Goal: Task Accomplishment & Management: Use online tool/utility

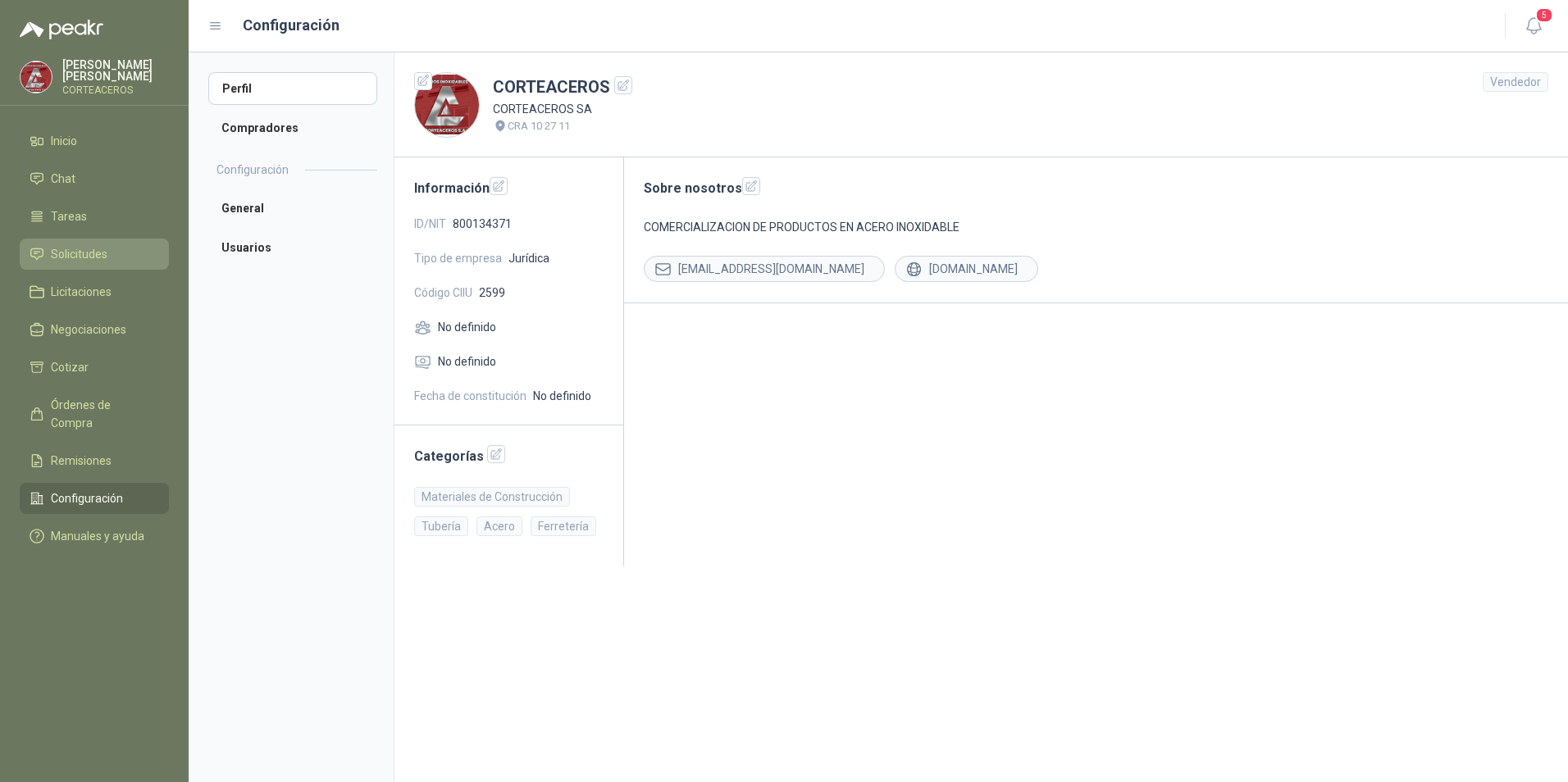
drag, startPoint x: 119, startPoint y: 256, endPoint x: 129, endPoint y: 256, distance: 10.0
click at [119, 256] on li "Solicitudes" at bounding box center [94, 253] width 130 height 18
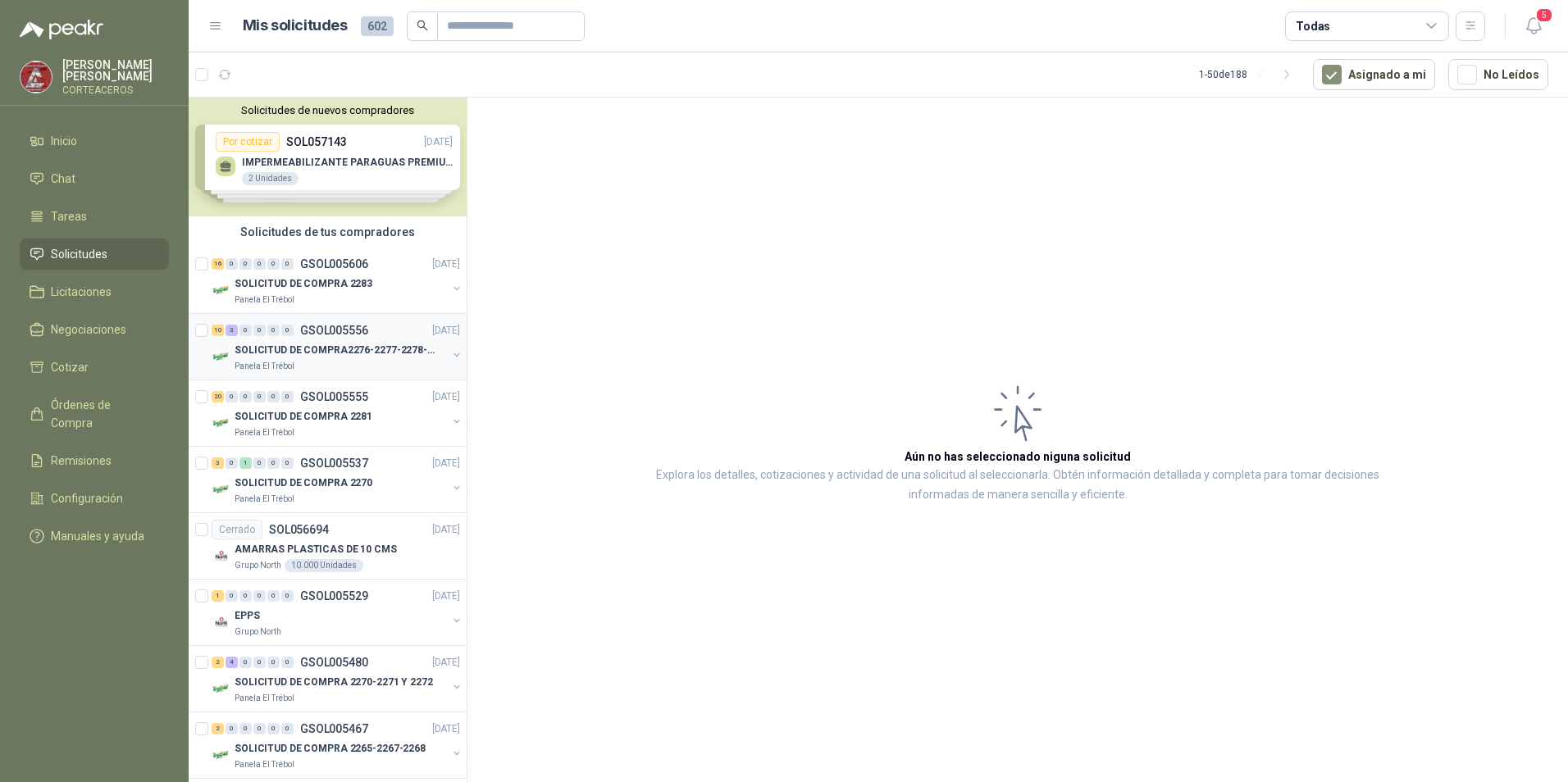
click at [343, 340] on div "SOLICITUD DE COMPRA2276-2277-2278-2284-2285-" at bounding box center [340, 350] width 213 height 20
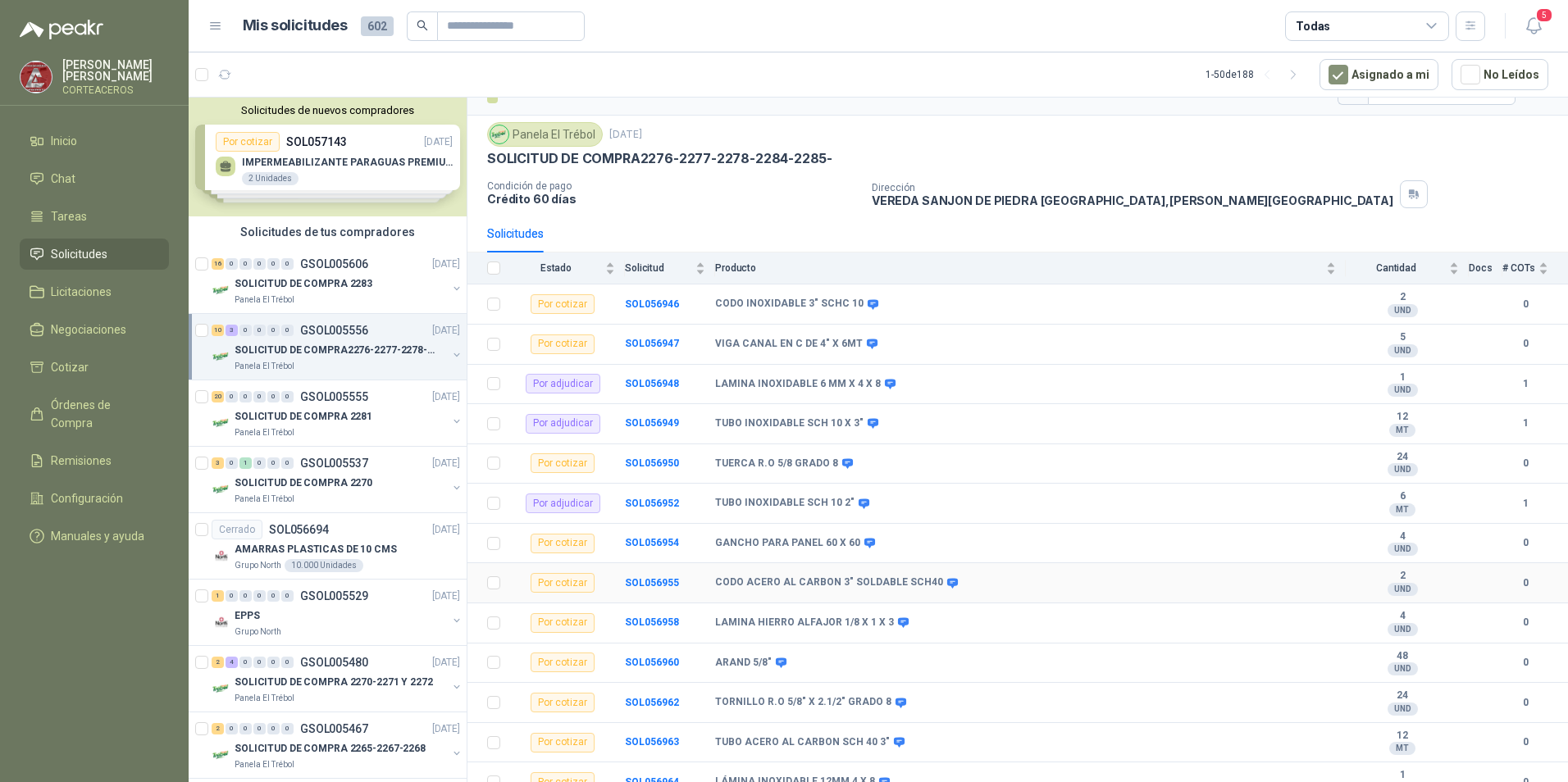
scroll to position [46, 0]
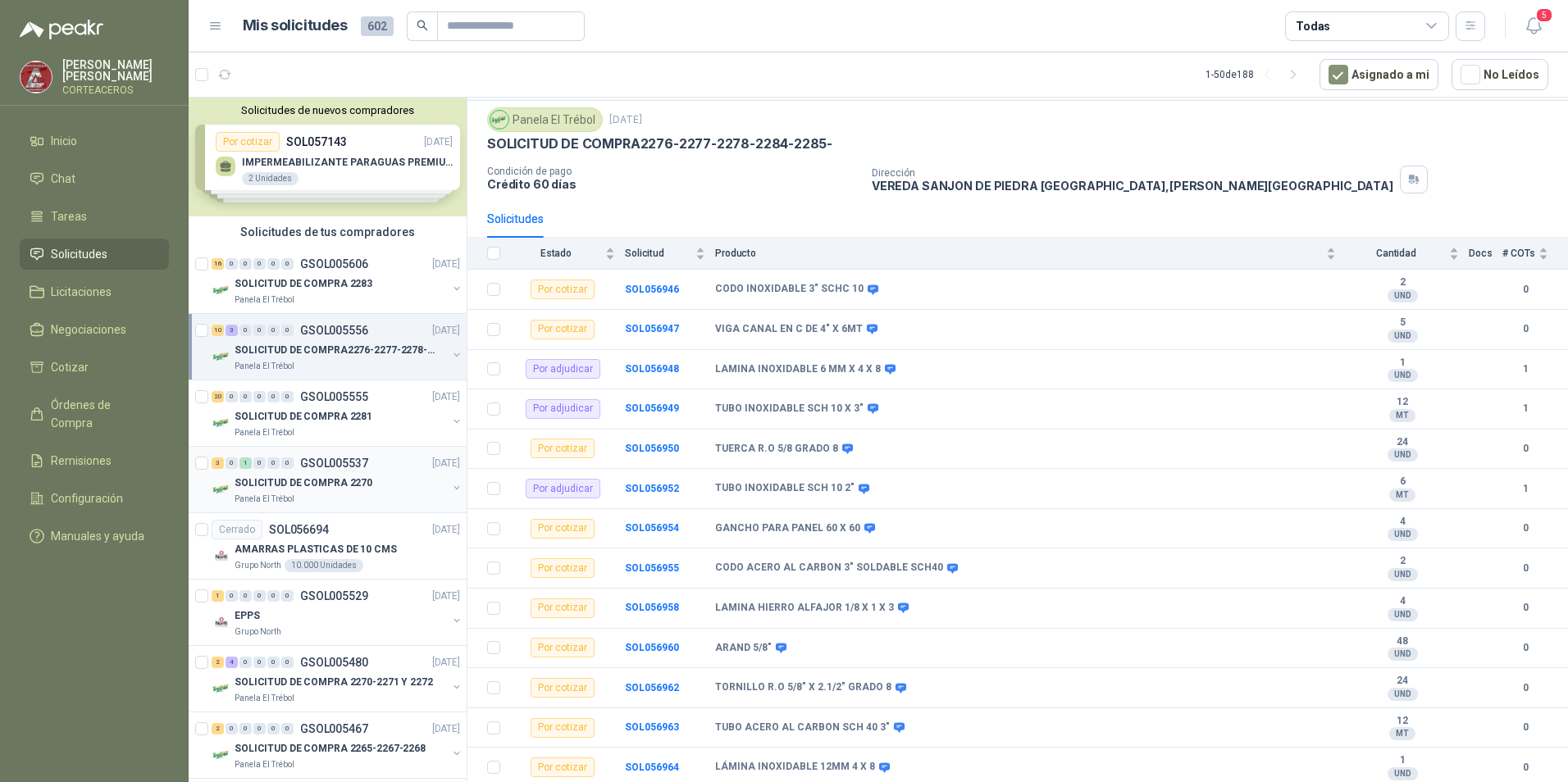
click at [336, 470] on div "3 0 1 0 0 0 GSOL005537 [DATE]" at bounding box center [338, 463] width 252 height 20
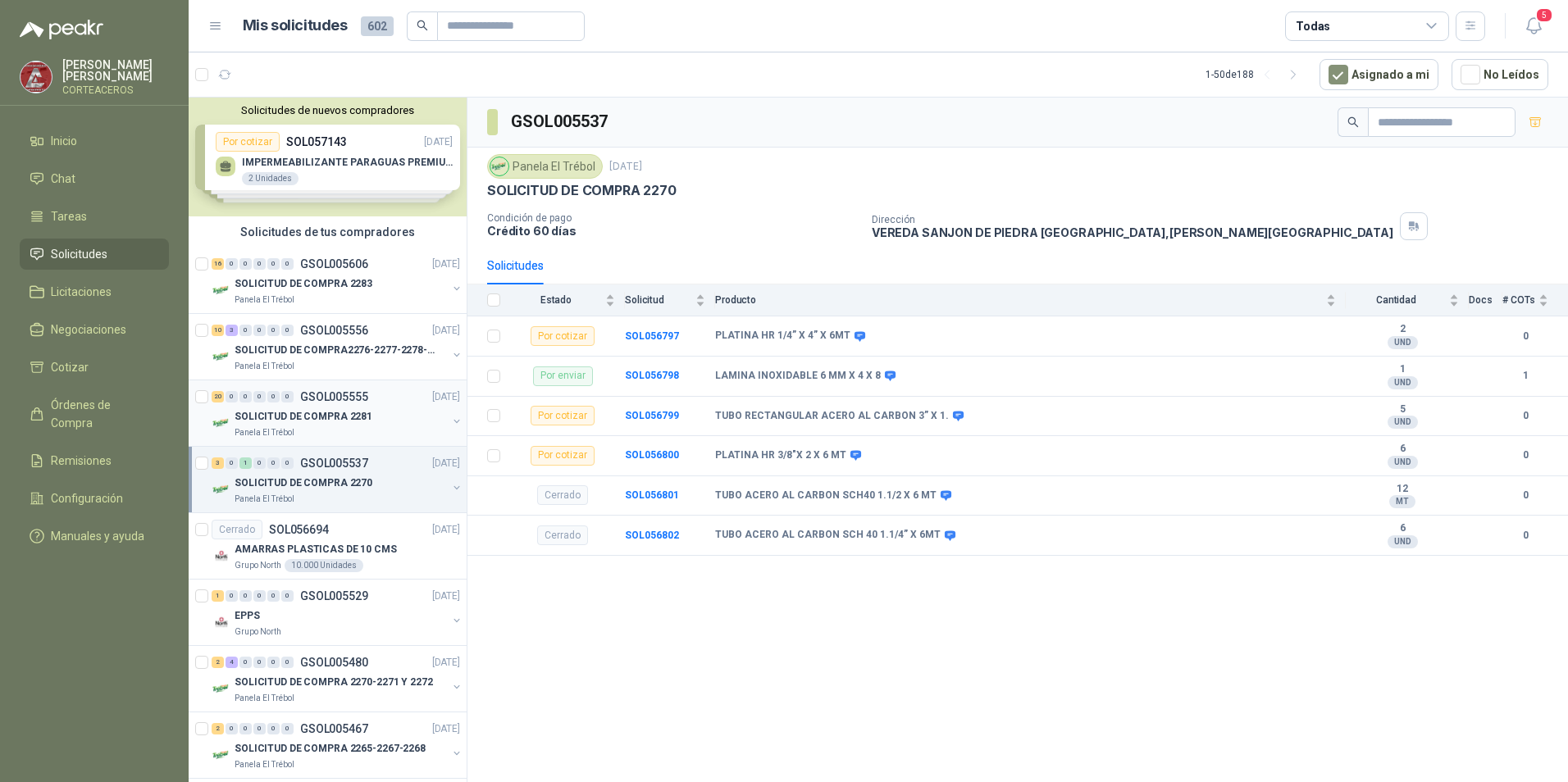
click at [357, 406] on div "20 0 0 0 0 0 GSOL005555 [DATE]" at bounding box center [338, 396] width 252 height 20
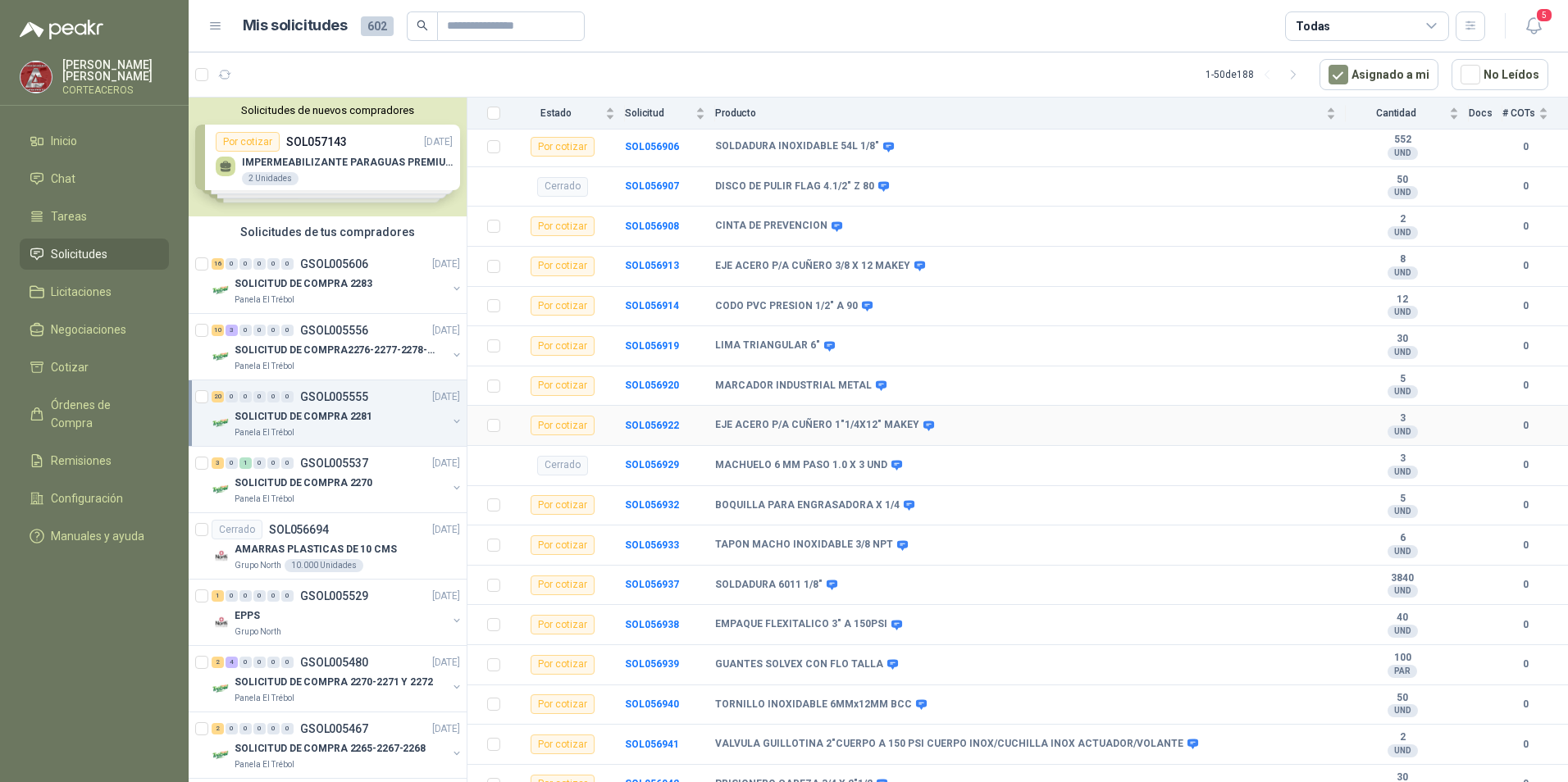
scroll to position [405, 0]
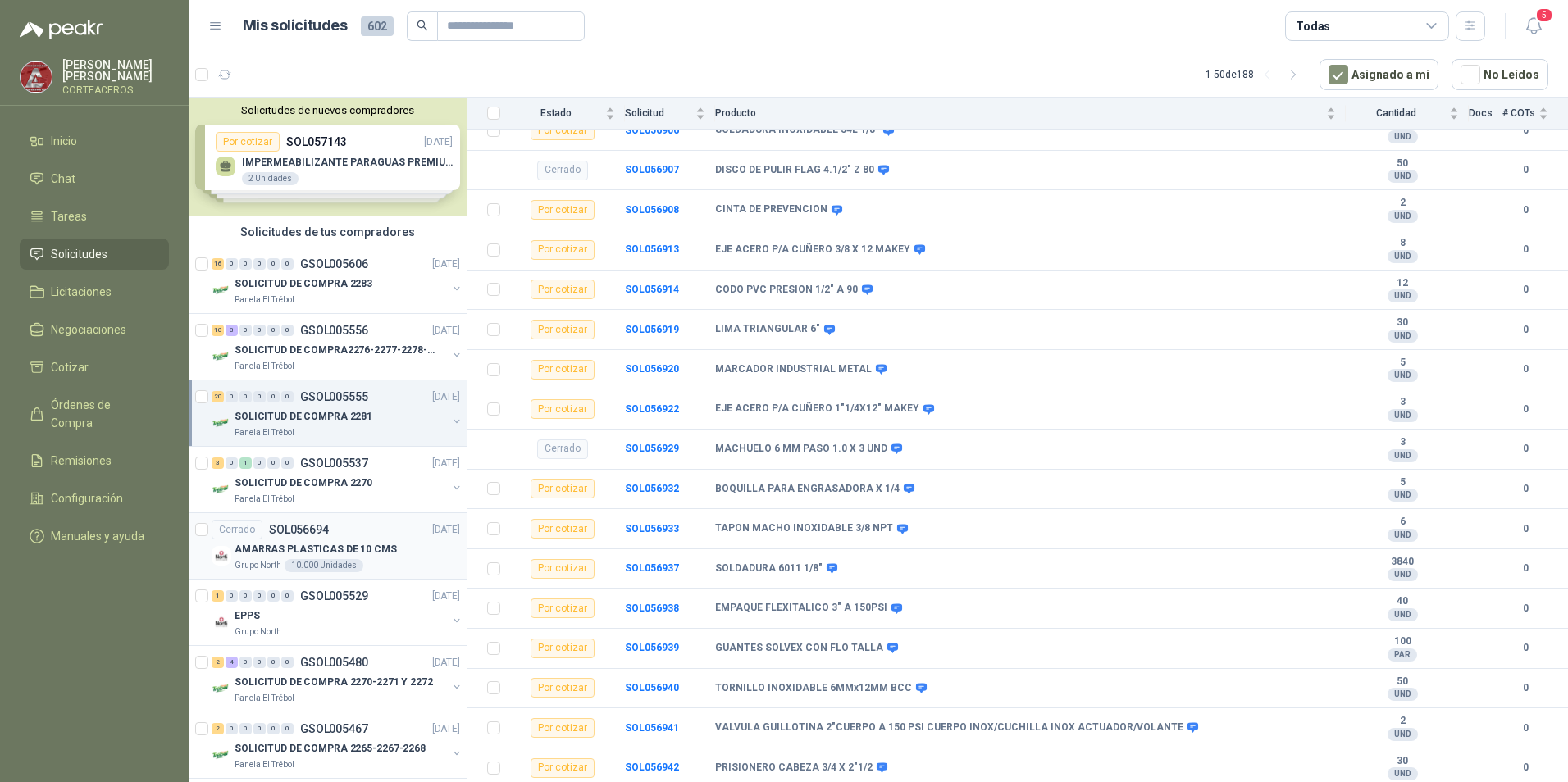
click at [324, 541] on div "AMARRAS PLASTICAS DE 10 CMS" at bounding box center [347, 549] width 226 height 20
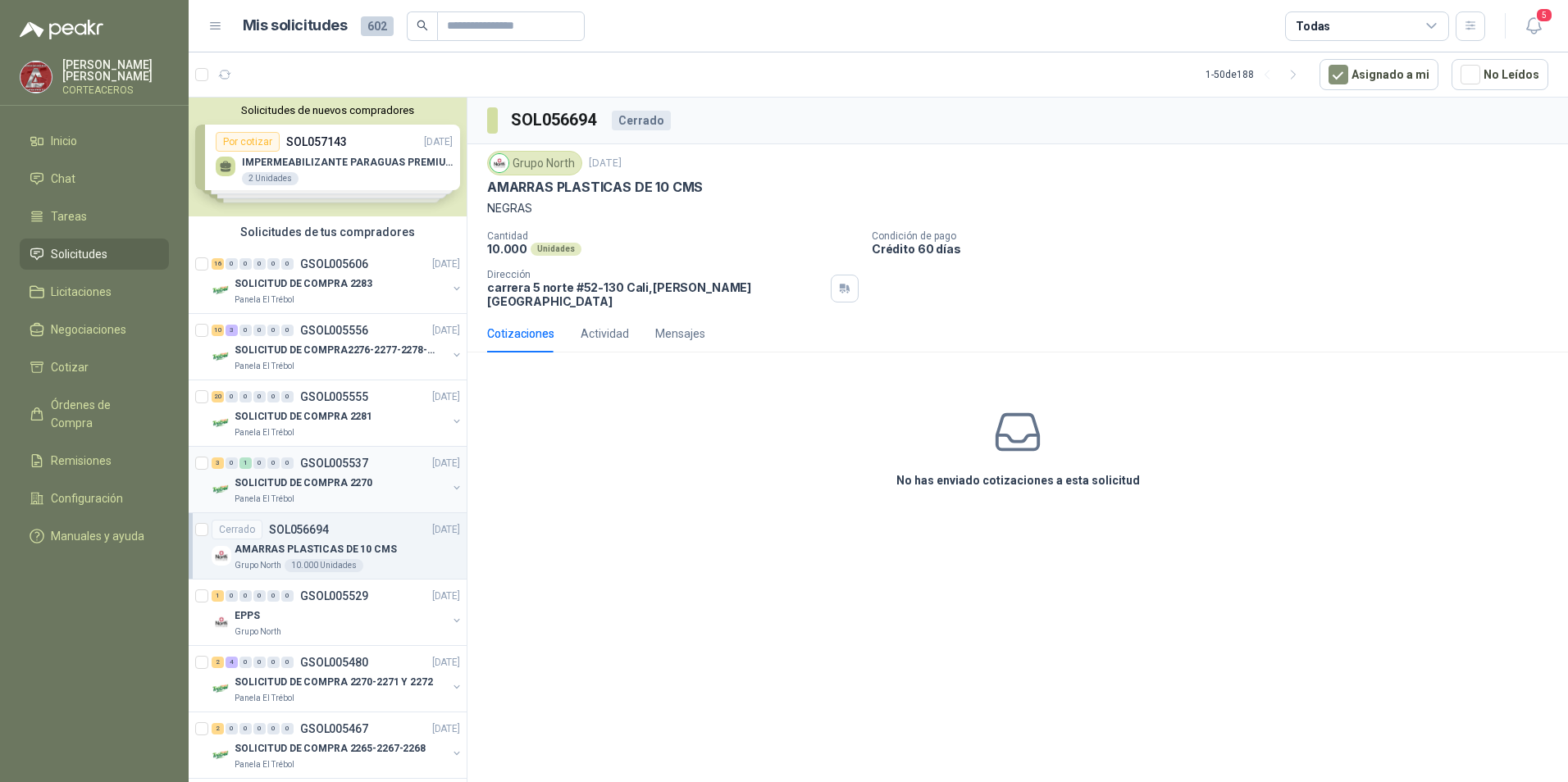
click at [322, 484] on p "SOLICITUD DE COMPRA 2270" at bounding box center [304, 483] width 138 height 15
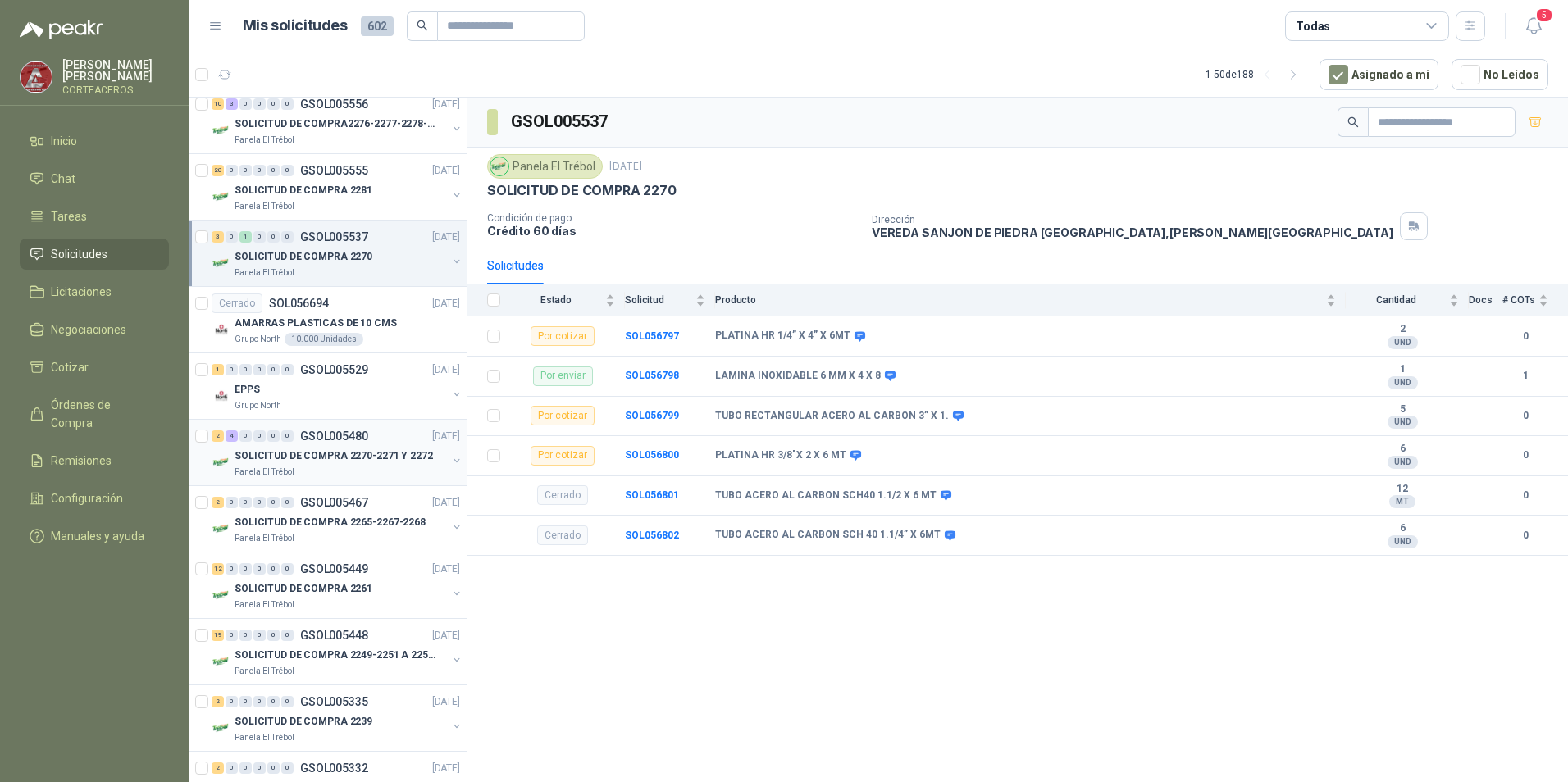
scroll to position [246, 0]
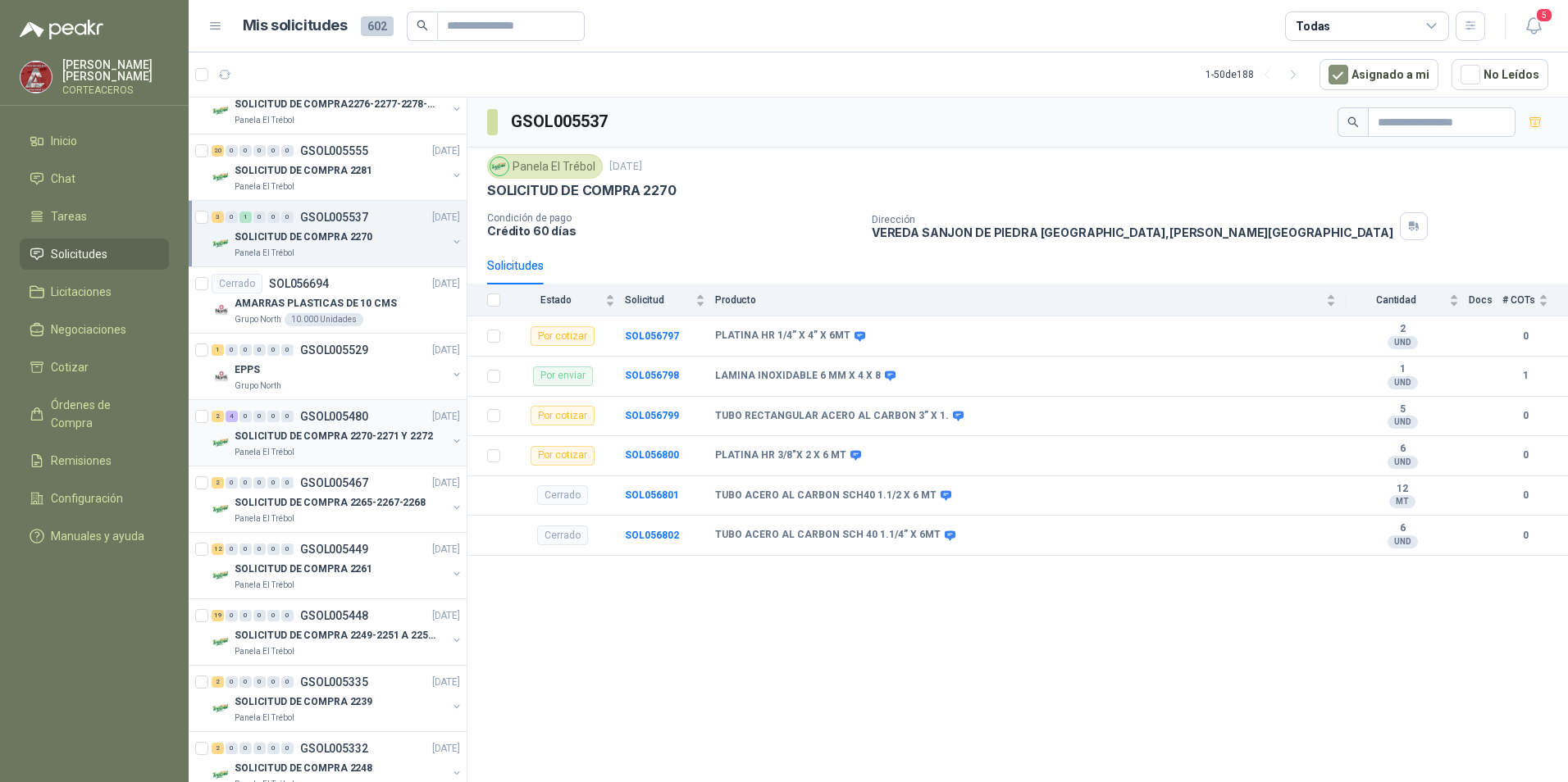
click at [331, 444] on div "SOLICITUD DE COMPRA 2270-2271 Y 2272" at bounding box center [340, 436] width 213 height 20
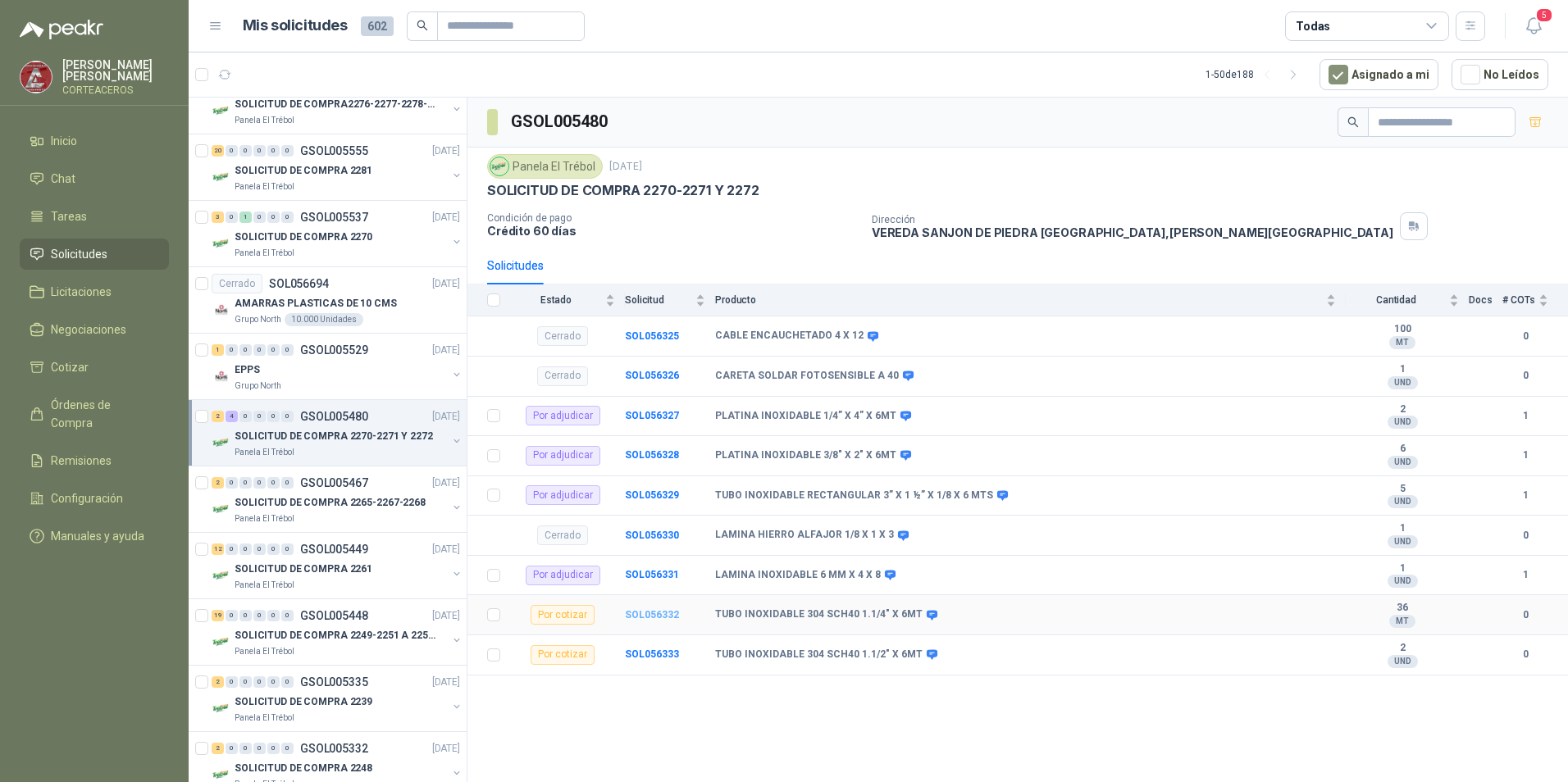
click at [645, 618] on b "SOL056332" at bounding box center [652, 615] width 54 height 11
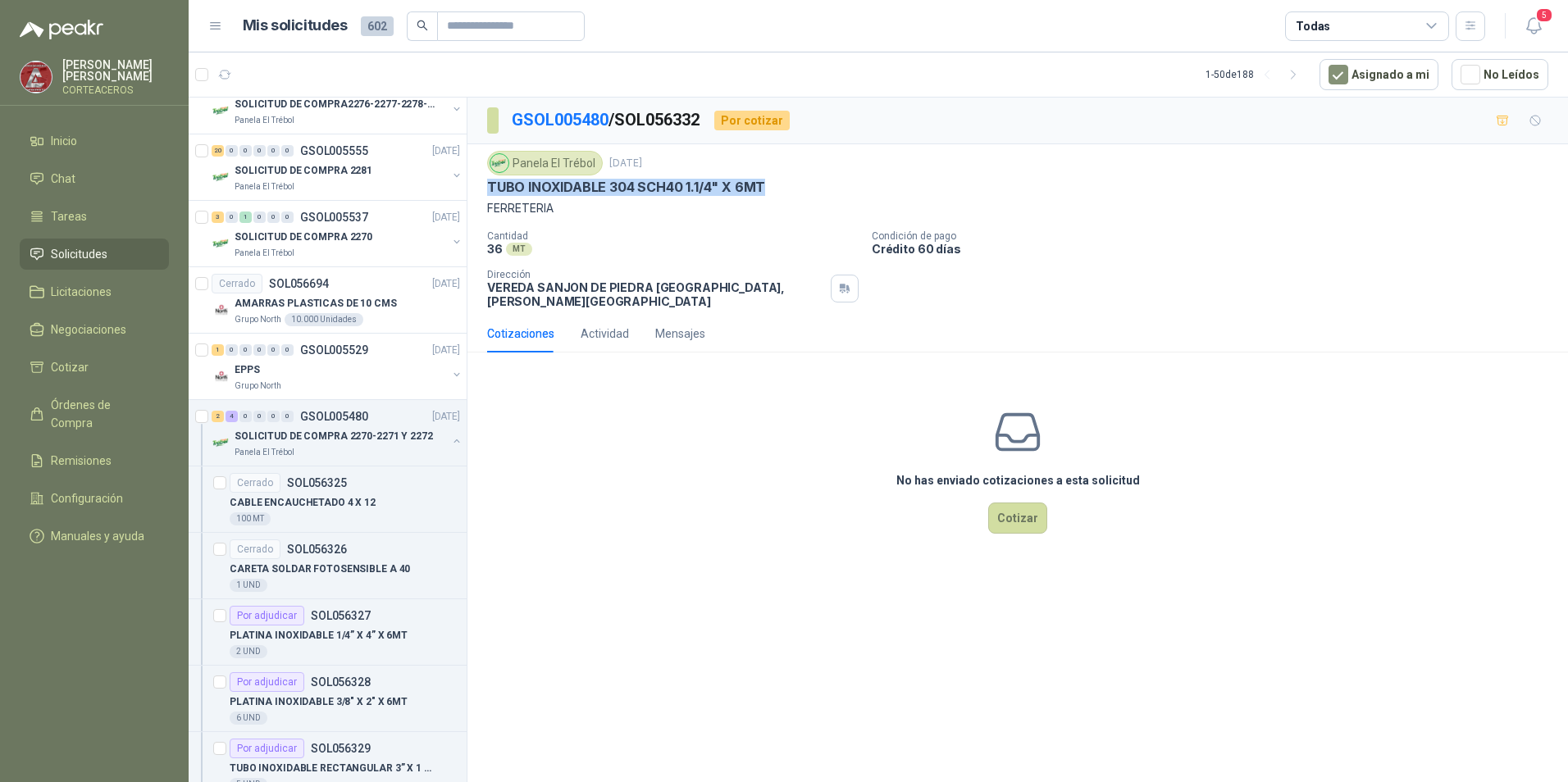
drag, startPoint x: 486, startPoint y: 186, endPoint x: 781, endPoint y: 186, distance: 295.0
click at [781, 186] on div "Panela El Trébol [DATE] TUBO INOXIDABLE 304 SCH40 1.1/4" X 6MT FERRETERIA Canti…" at bounding box center [1018, 230] width 1101 height 170
drag, startPoint x: 781, startPoint y: 186, endPoint x: 752, endPoint y: 181, distance: 29.4
copy p "TUBO INOXIDABLE 304 SCH40 1.1/4" X 6MT"
click at [1012, 516] on button "Cotizar" at bounding box center [1018, 518] width 59 height 31
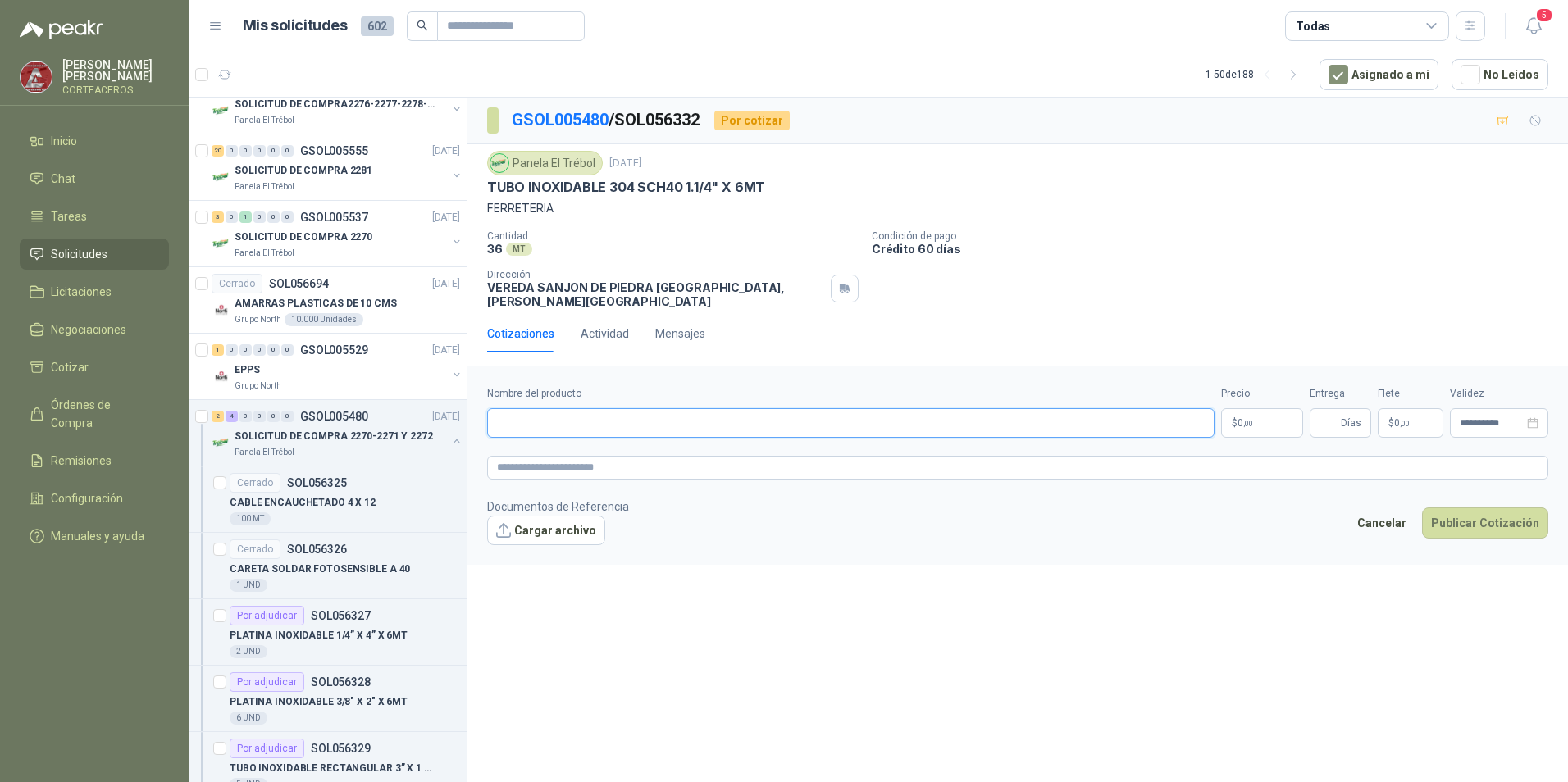
click at [665, 408] on input "Nombre del producto" at bounding box center [850, 423] width 727 height 29
paste input "**********"
type input "**********"
click at [1258, 408] on p "$ 0 ,00" at bounding box center [1262, 423] width 82 height 29
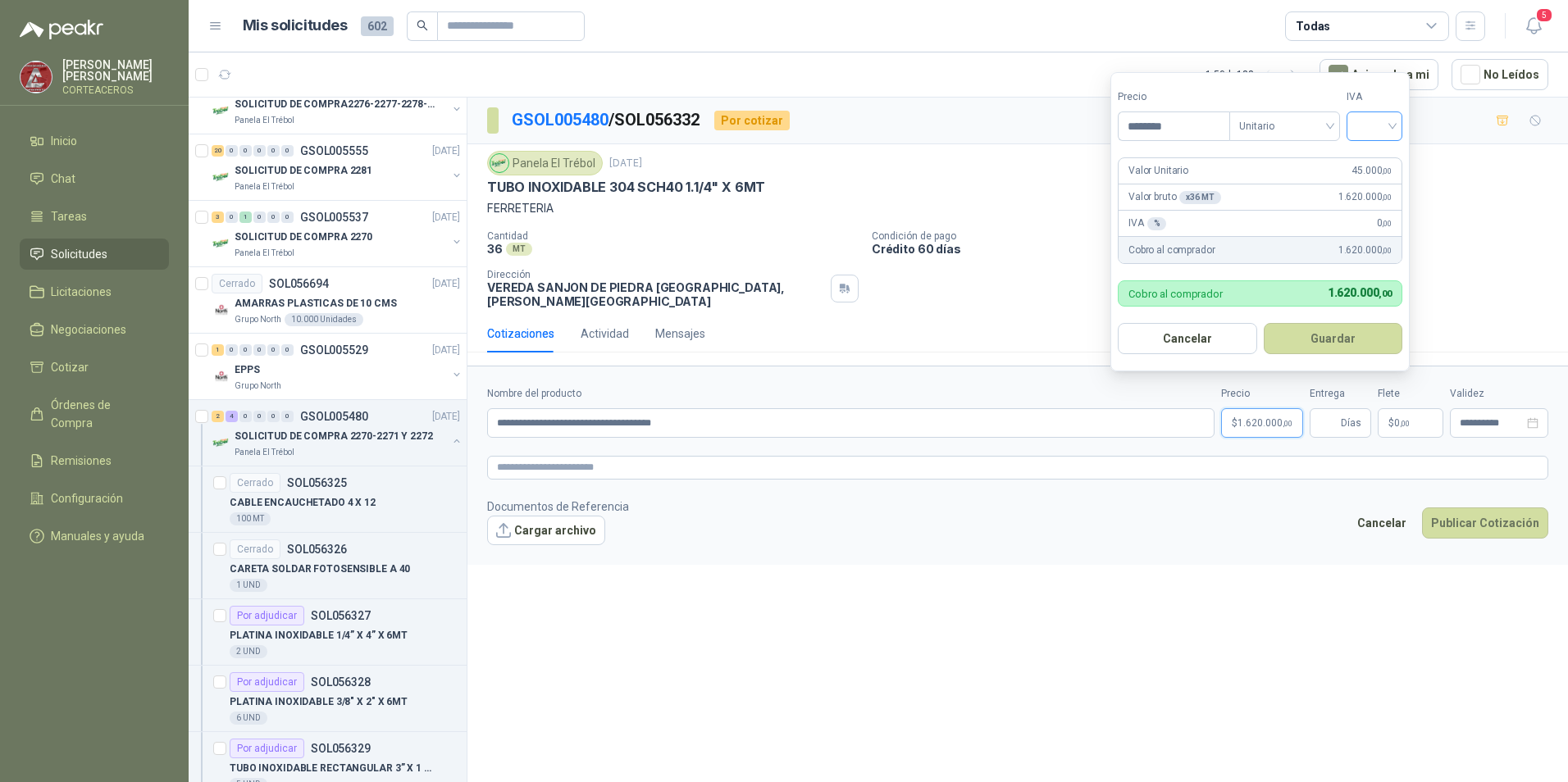
type input "********"
click at [1382, 120] on input "search" at bounding box center [1375, 125] width 36 height 25
click at [1375, 147] on div "19%" at bounding box center [1378, 160] width 50 height 26
click at [1333, 331] on button "Guardar" at bounding box center [1335, 339] width 141 height 31
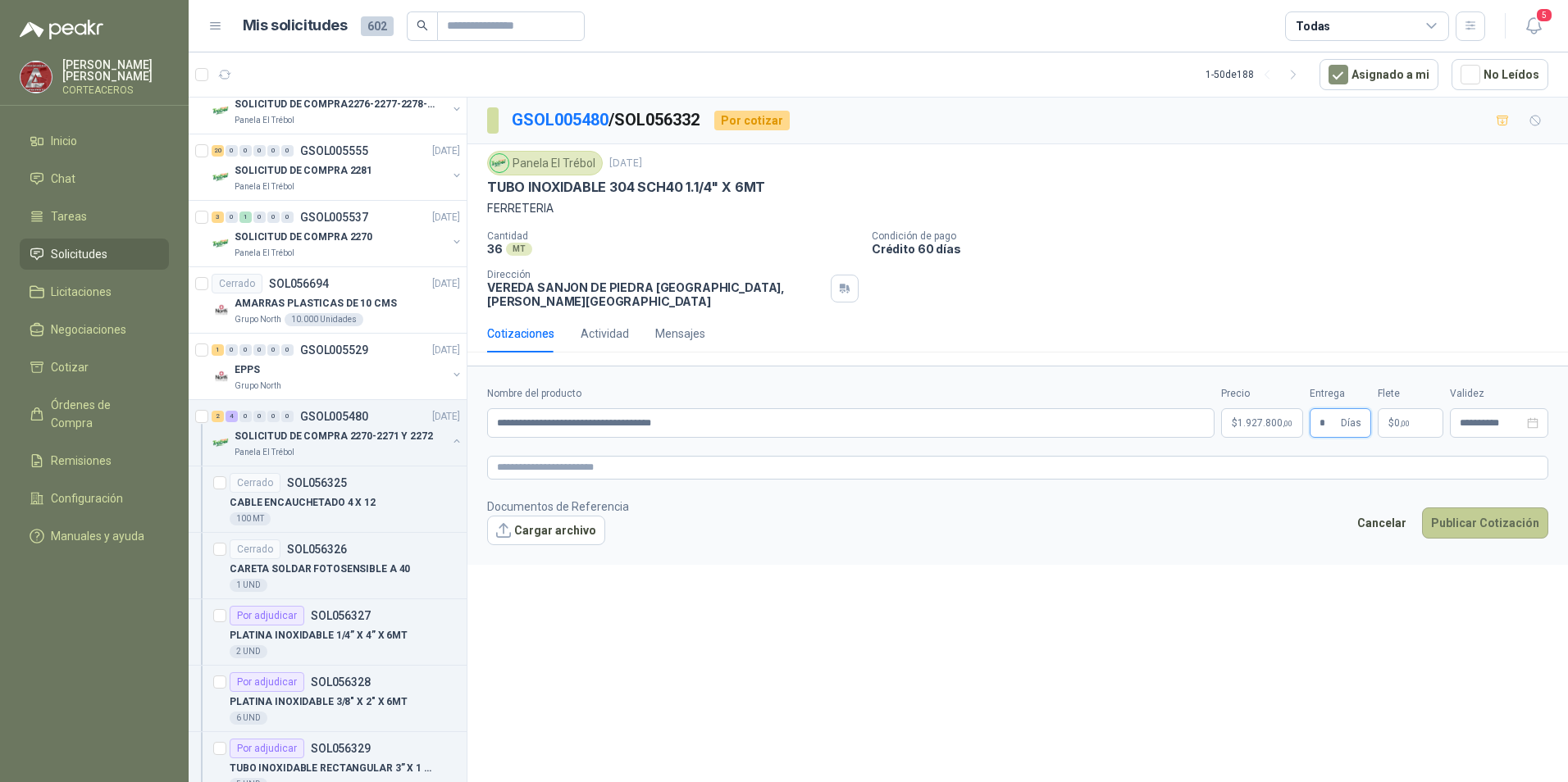
type input "*"
click at [1485, 511] on button "Publicar Cotización" at bounding box center [1486, 523] width 127 height 31
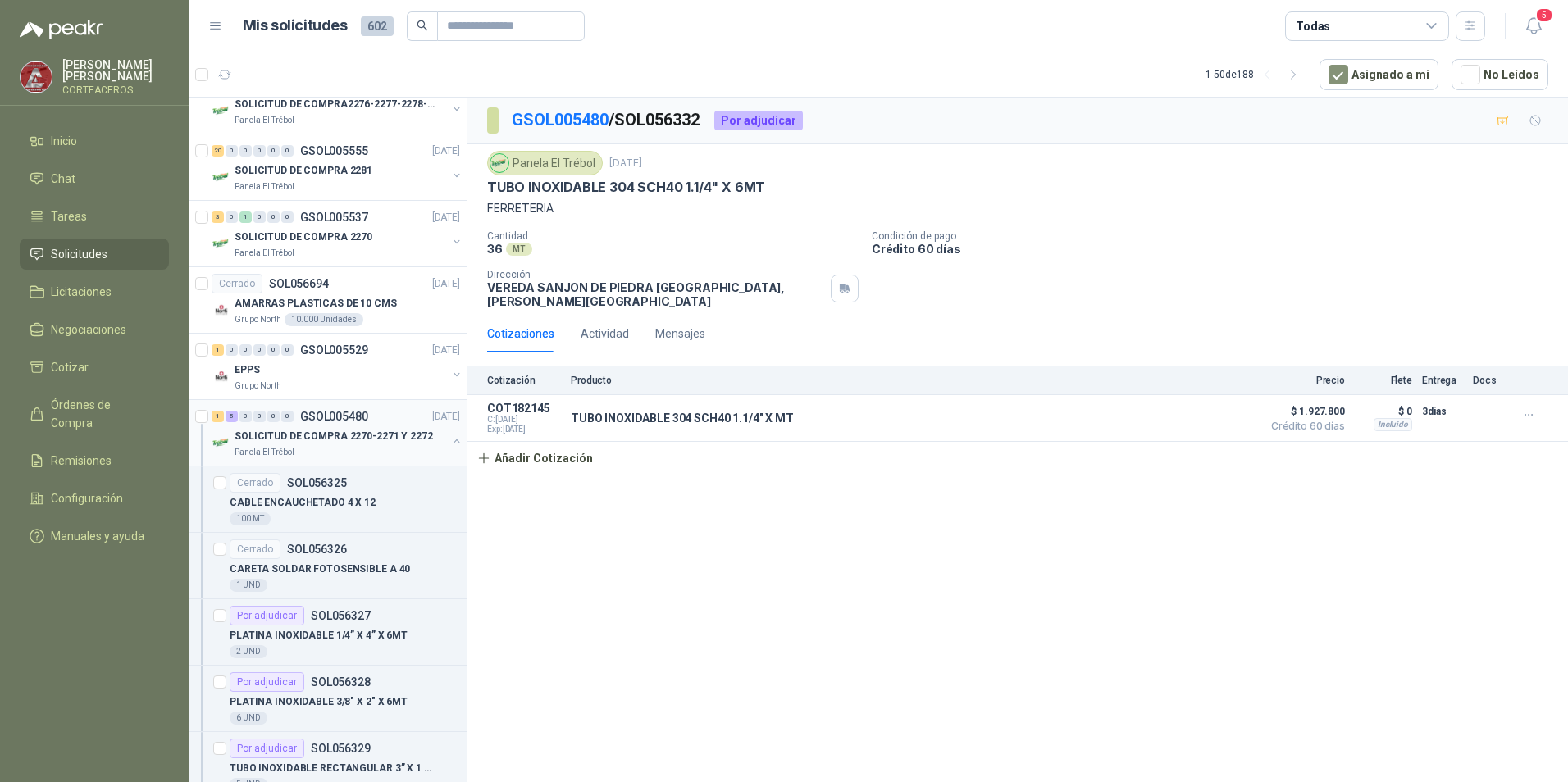
click at [367, 436] on p "SOLICITUD DE COMPRA 2270-2271 Y 2272" at bounding box center [334, 437] width 199 height 15
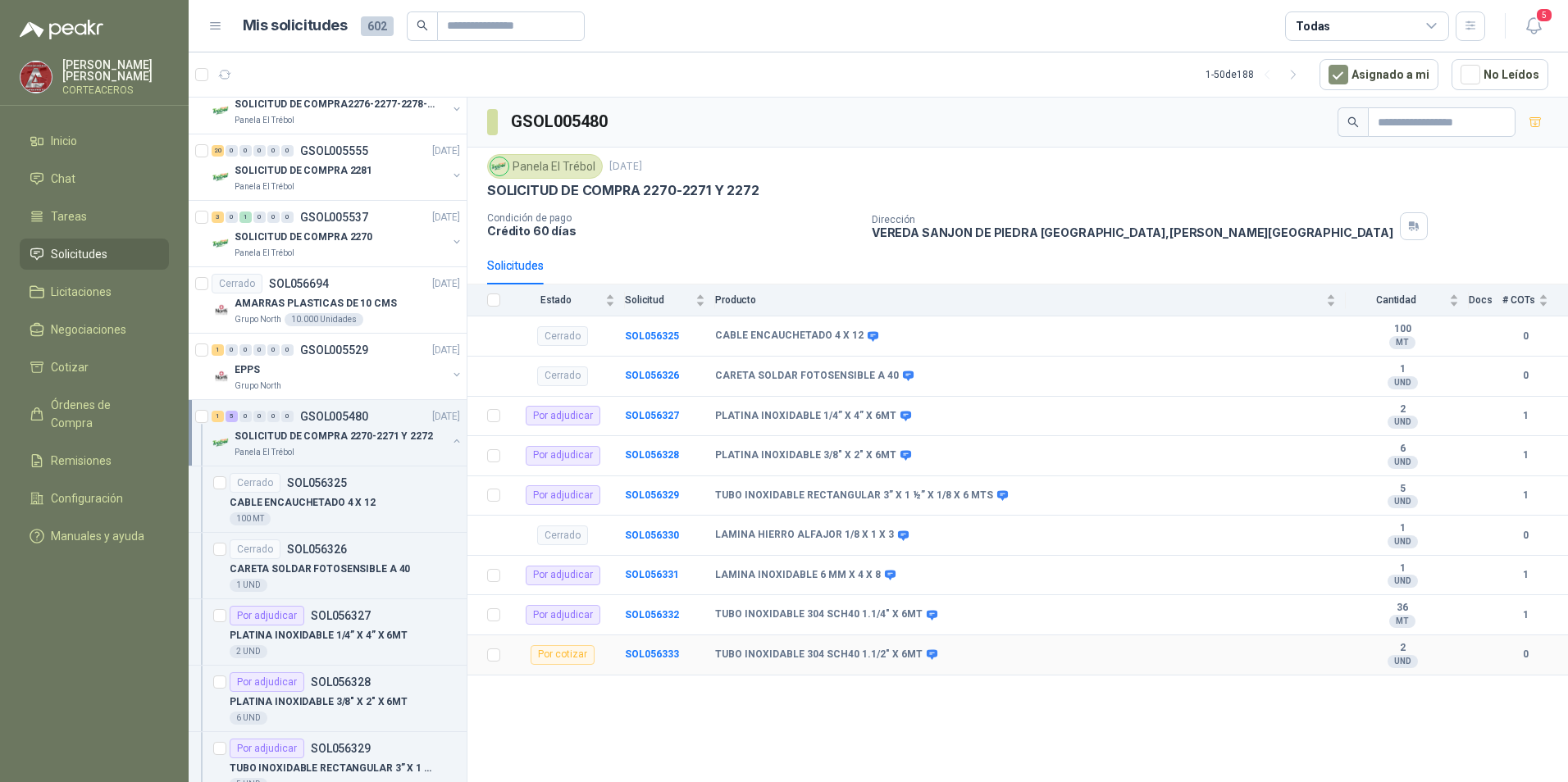
click at [769, 654] on b "TUBO INOXIDABLE 304 SCH40 1.1/2" X 6MT" at bounding box center [818, 655] width 207 height 13
click at [653, 651] on b "SOL056333" at bounding box center [652, 654] width 54 height 11
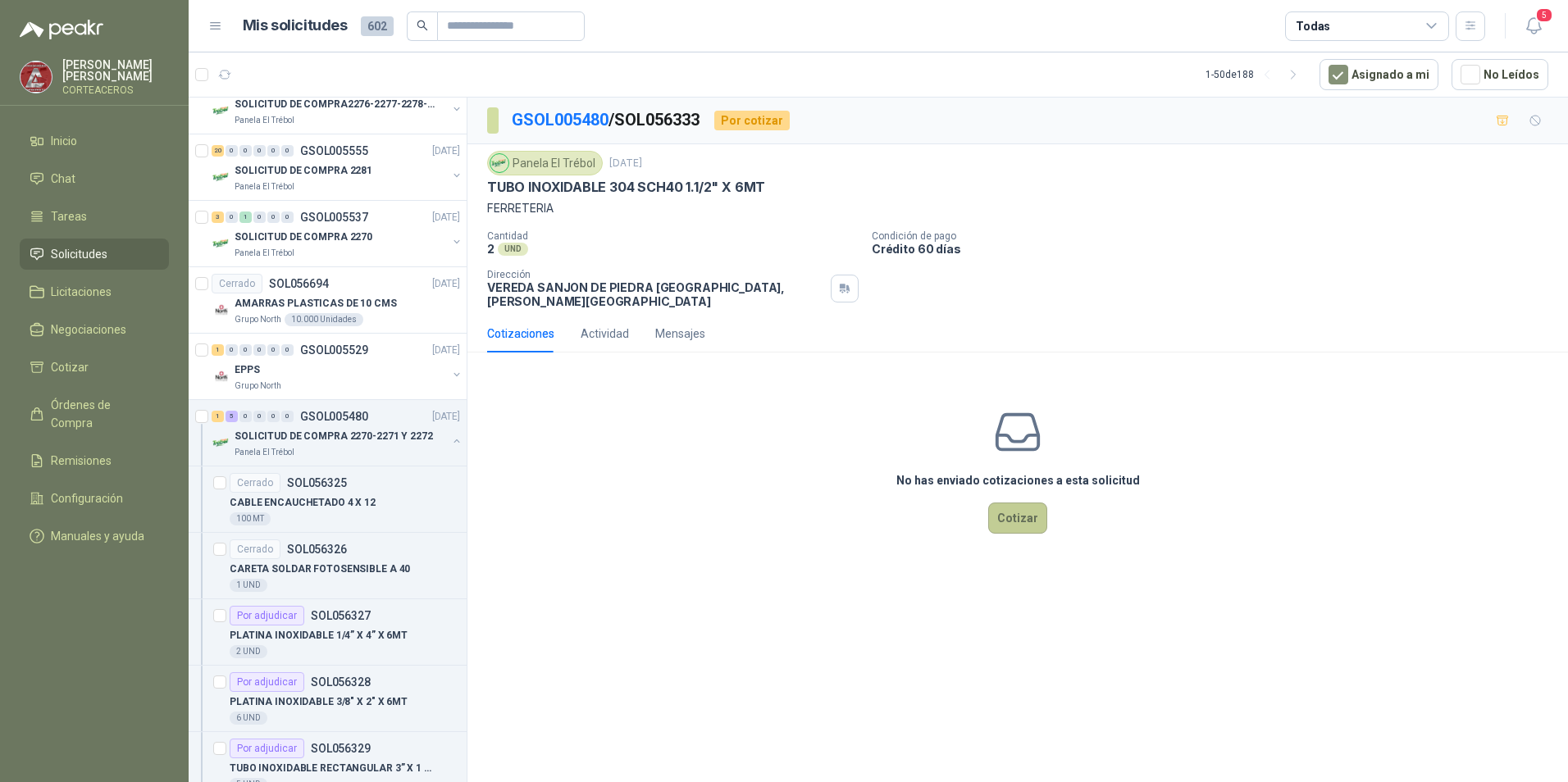
click at [1018, 514] on button "Cotizar" at bounding box center [1018, 518] width 59 height 31
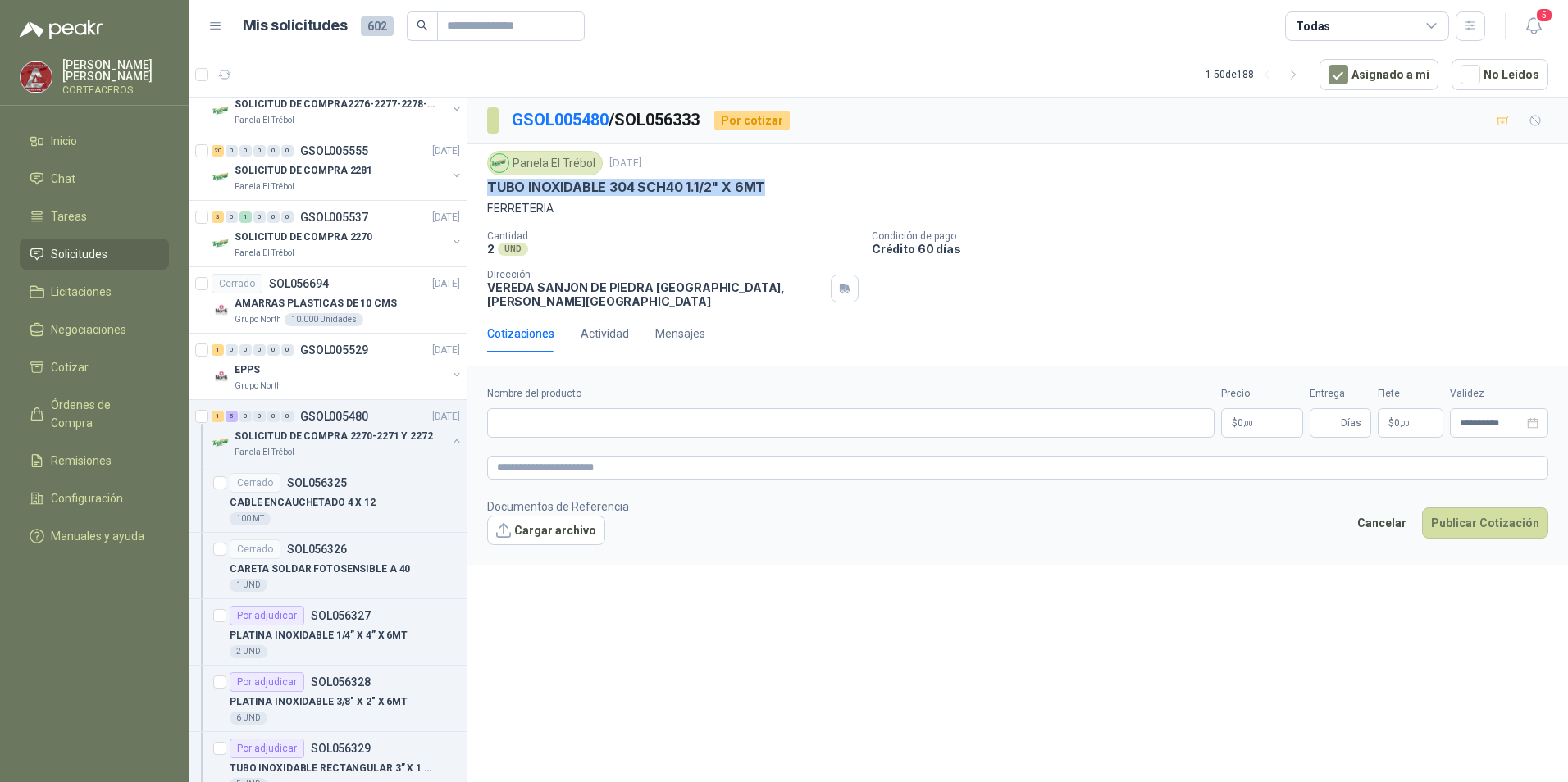
drag, startPoint x: 781, startPoint y: 188, endPoint x: 485, endPoint y: 182, distance: 296.1
click at [485, 182] on div "Panela El Trébol [DATE] TUBO INOXIDABLE 304 SCH40 1.1/2" X 6MT FERRETERIA Canti…" at bounding box center [1018, 230] width 1101 height 170
drag, startPoint x: 485, startPoint y: 182, endPoint x: 611, endPoint y: 184, distance: 126.0
copy p "TUBO INOXIDABLE 304 SCH40 1.1/2" X 6MT"
click at [630, 408] on input "Nombre del producto" at bounding box center [850, 423] width 727 height 29
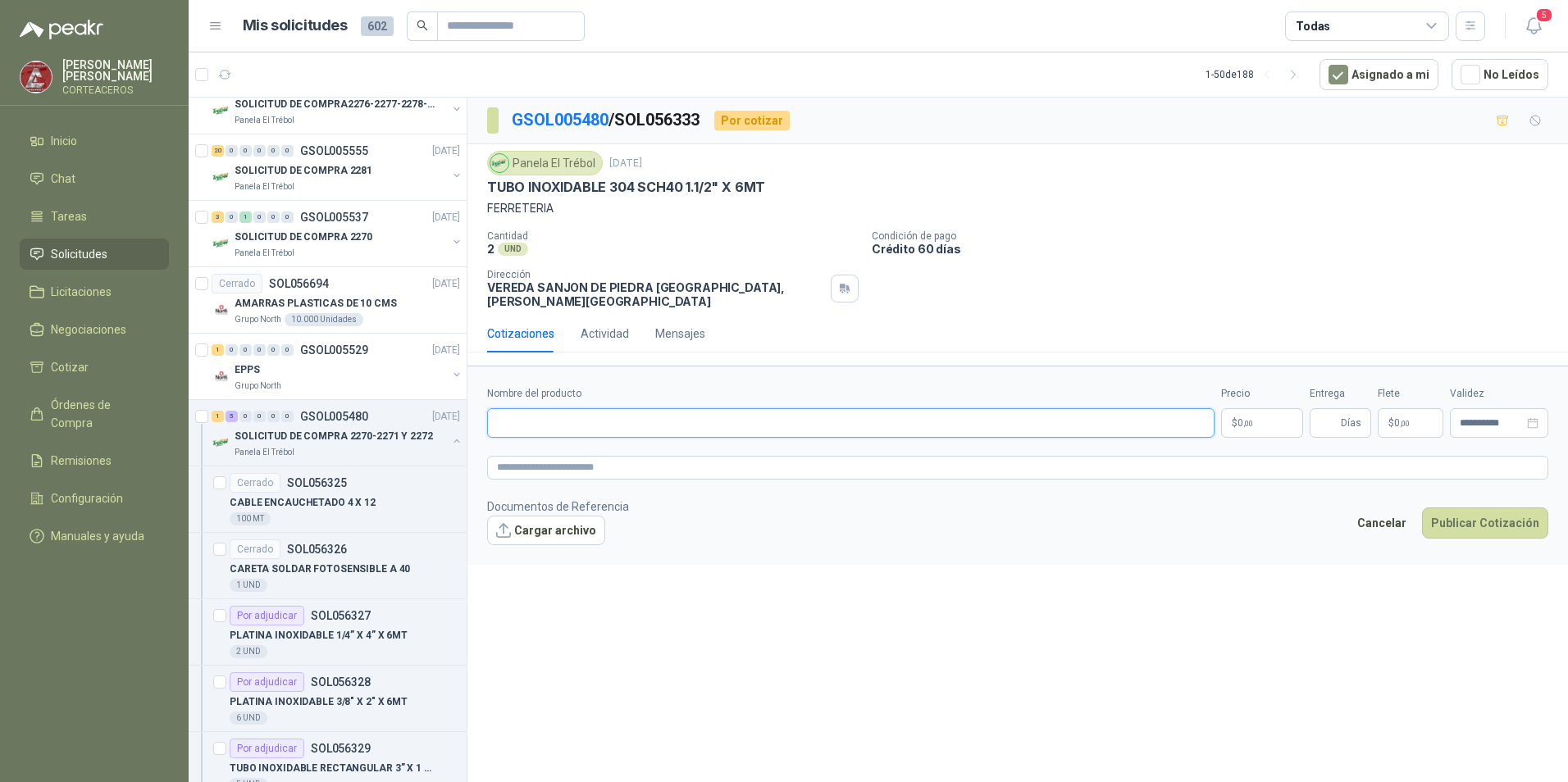
paste input "**********"
type input "**********"
click at [1267, 415] on p "$ 0 ,00" at bounding box center [1262, 423] width 82 height 29
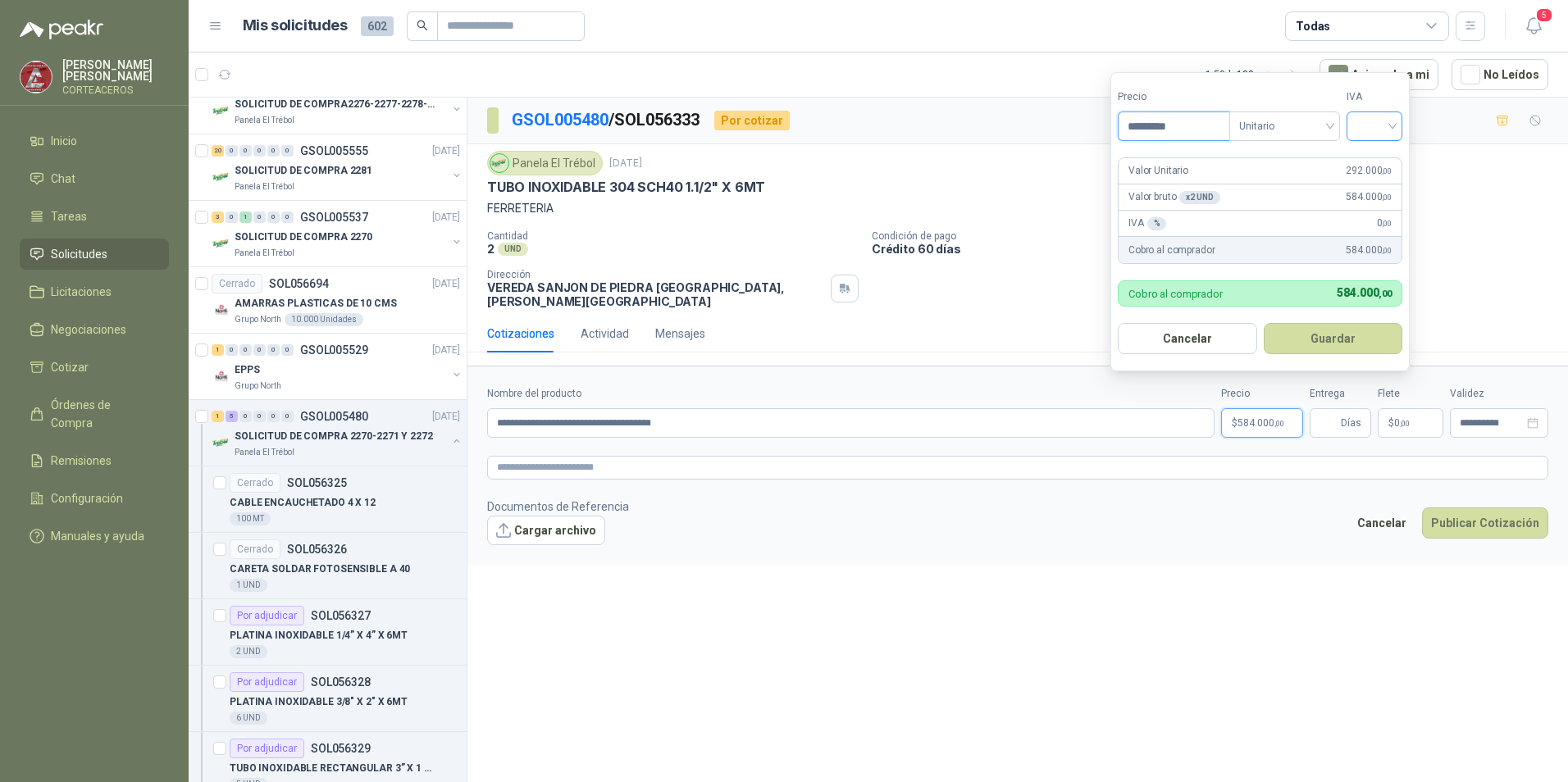
type input "*********"
click at [1393, 121] on input "search" at bounding box center [1375, 125] width 36 height 25
click at [1391, 161] on div "19%" at bounding box center [1378, 160] width 30 height 18
click at [1313, 339] on button "Guardar" at bounding box center [1335, 339] width 141 height 31
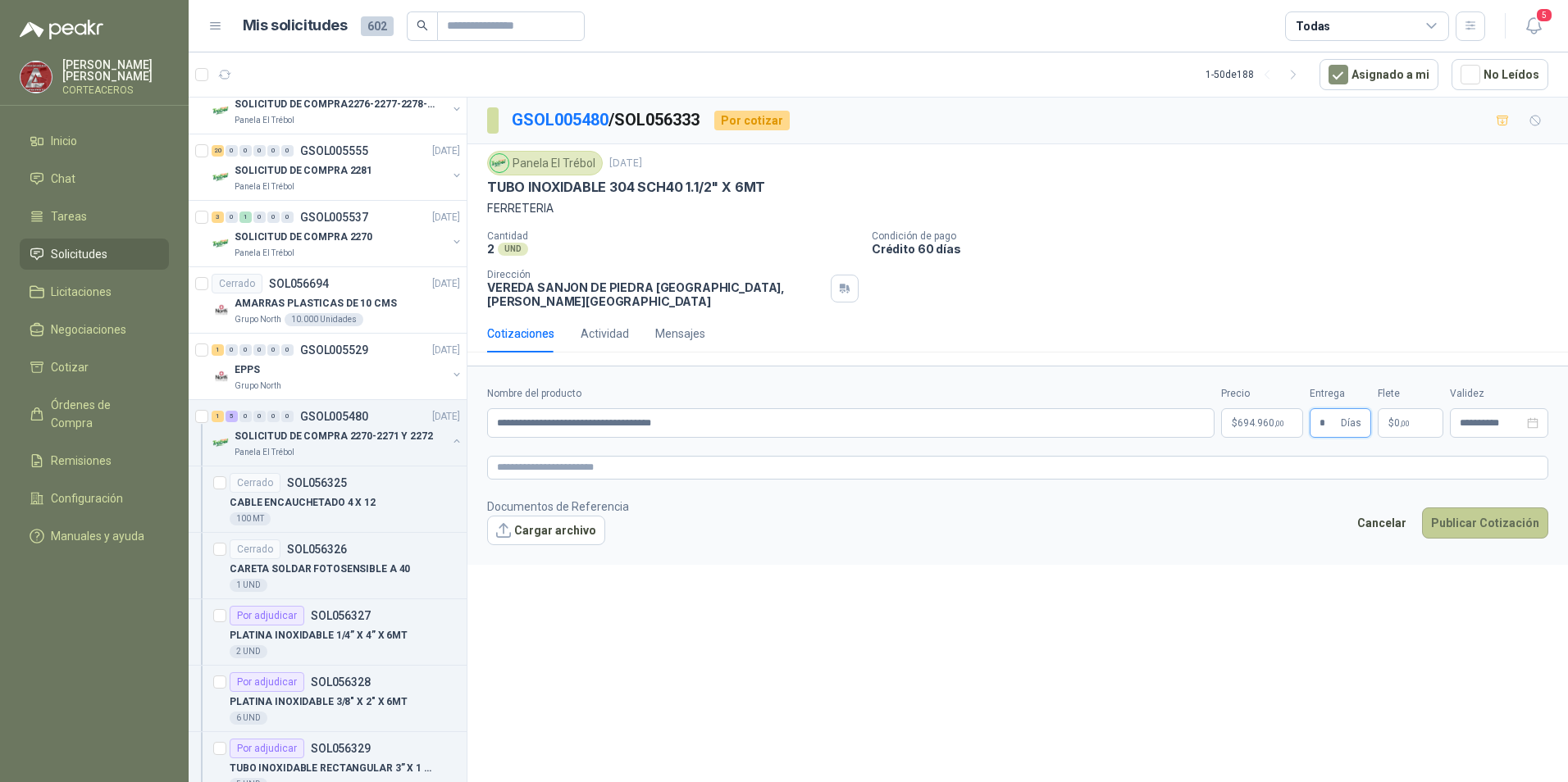
type input "*"
click at [1481, 513] on button "Publicar Cotización" at bounding box center [1486, 523] width 127 height 31
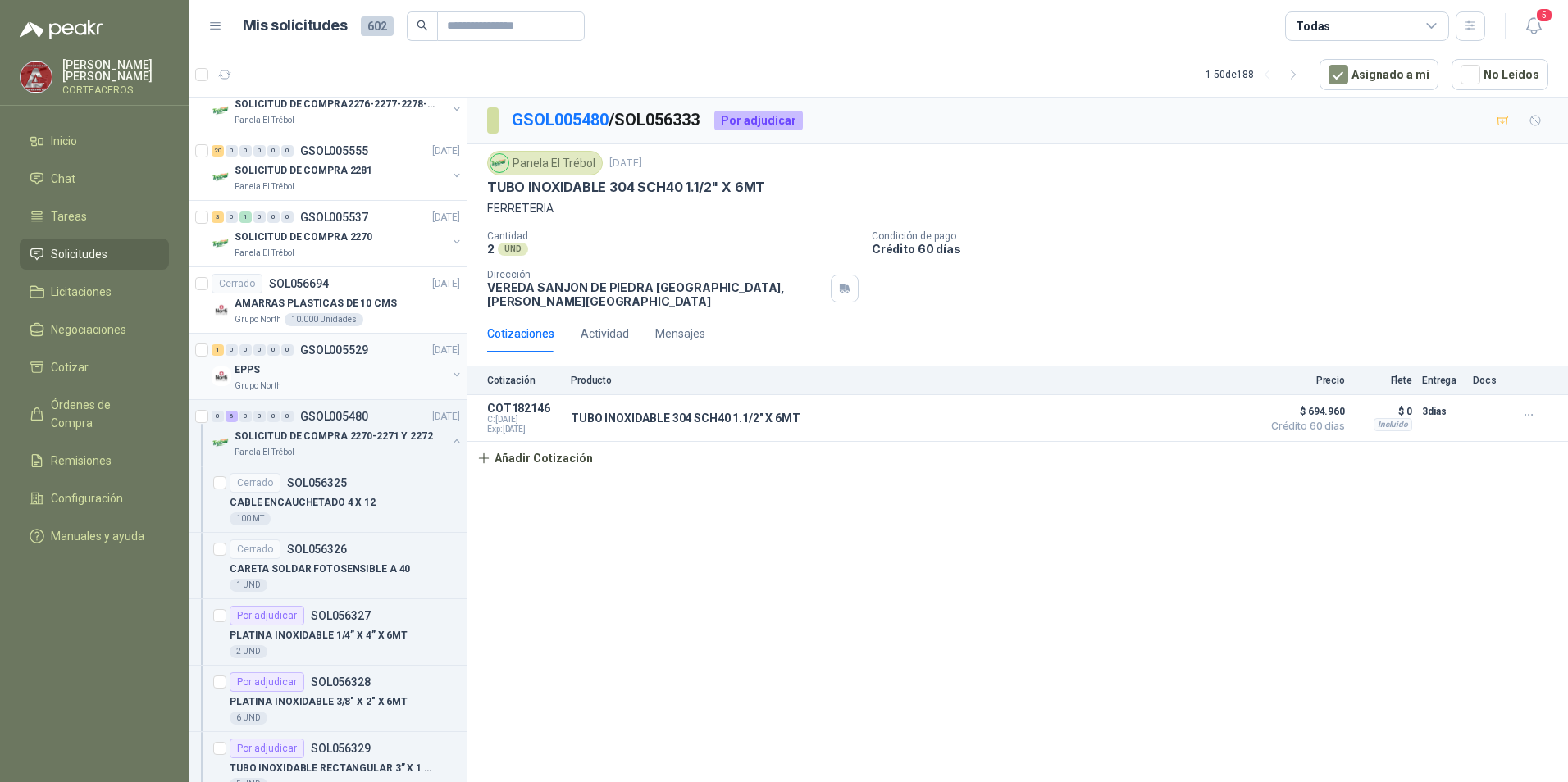
click at [331, 387] on div "Grupo North" at bounding box center [340, 387] width 213 height 13
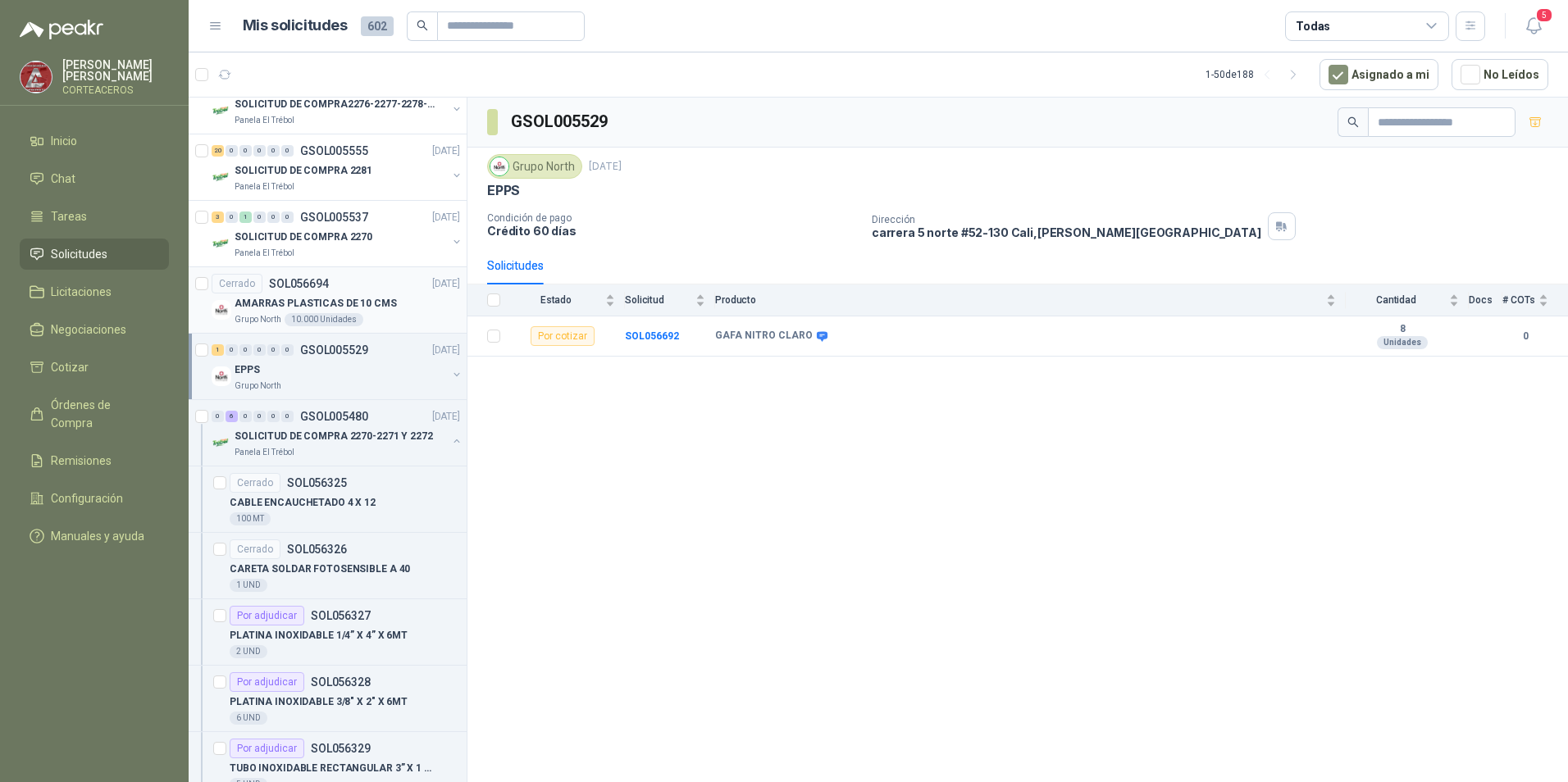
click at [351, 293] on div "AMARRAS PLASTICAS DE 10 CMS" at bounding box center [347, 303] width 226 height 20
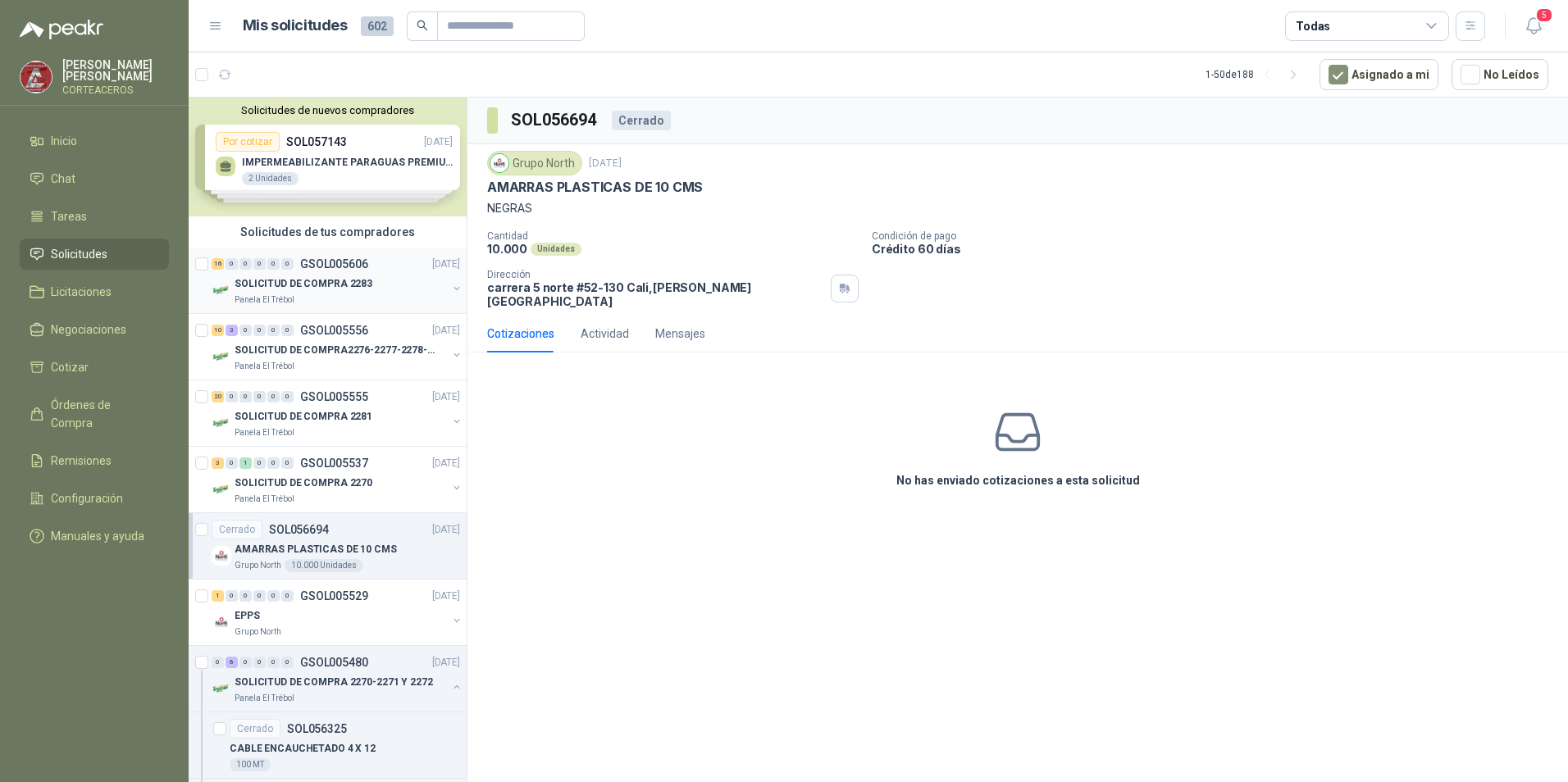
click at [269, 282] on p "SOLICITUD DE COMPRA 2283" at bounding box center [304, 284] width 138 height 15
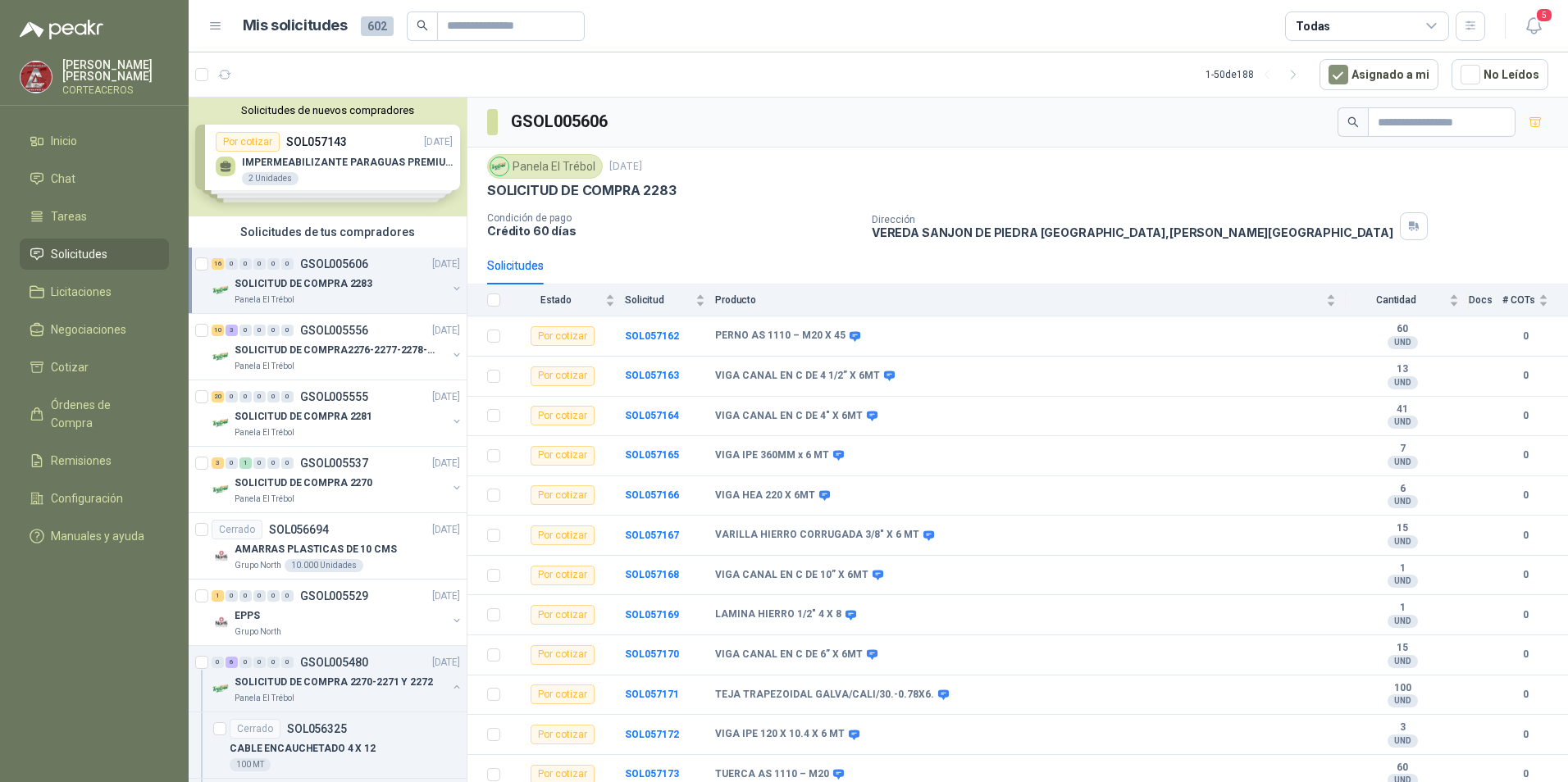
click at [302, 277] on p "SOLICITUD DE COMPRA 2283" at bounding box center [304, 284] width 138 height 15
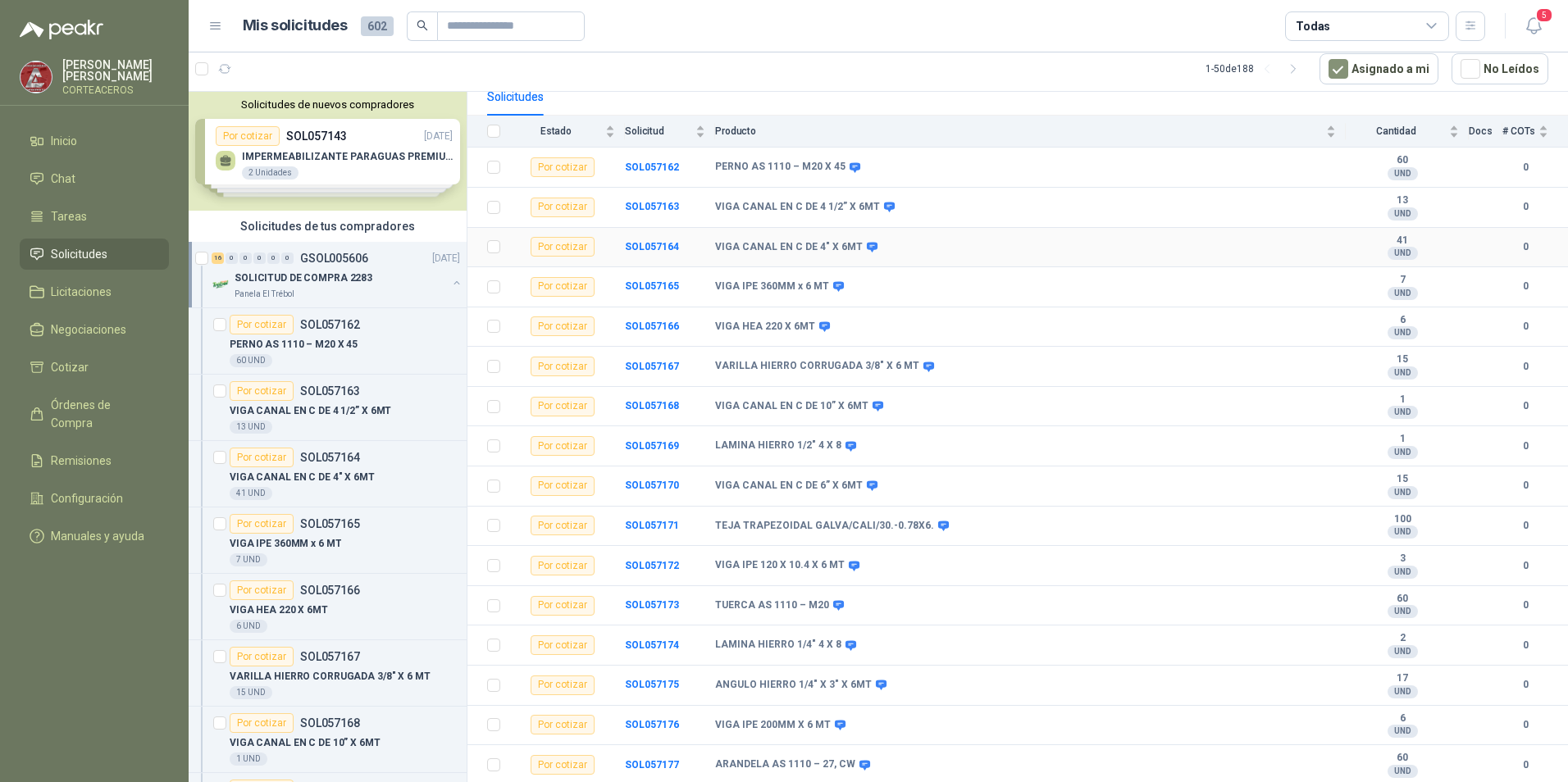
scroll to position [166, 0]
click at [354, 267] on div "16 0 0 0 0 0 GSOL005606 [DATE]" at bounding box center [338, 258] width 252 height 20
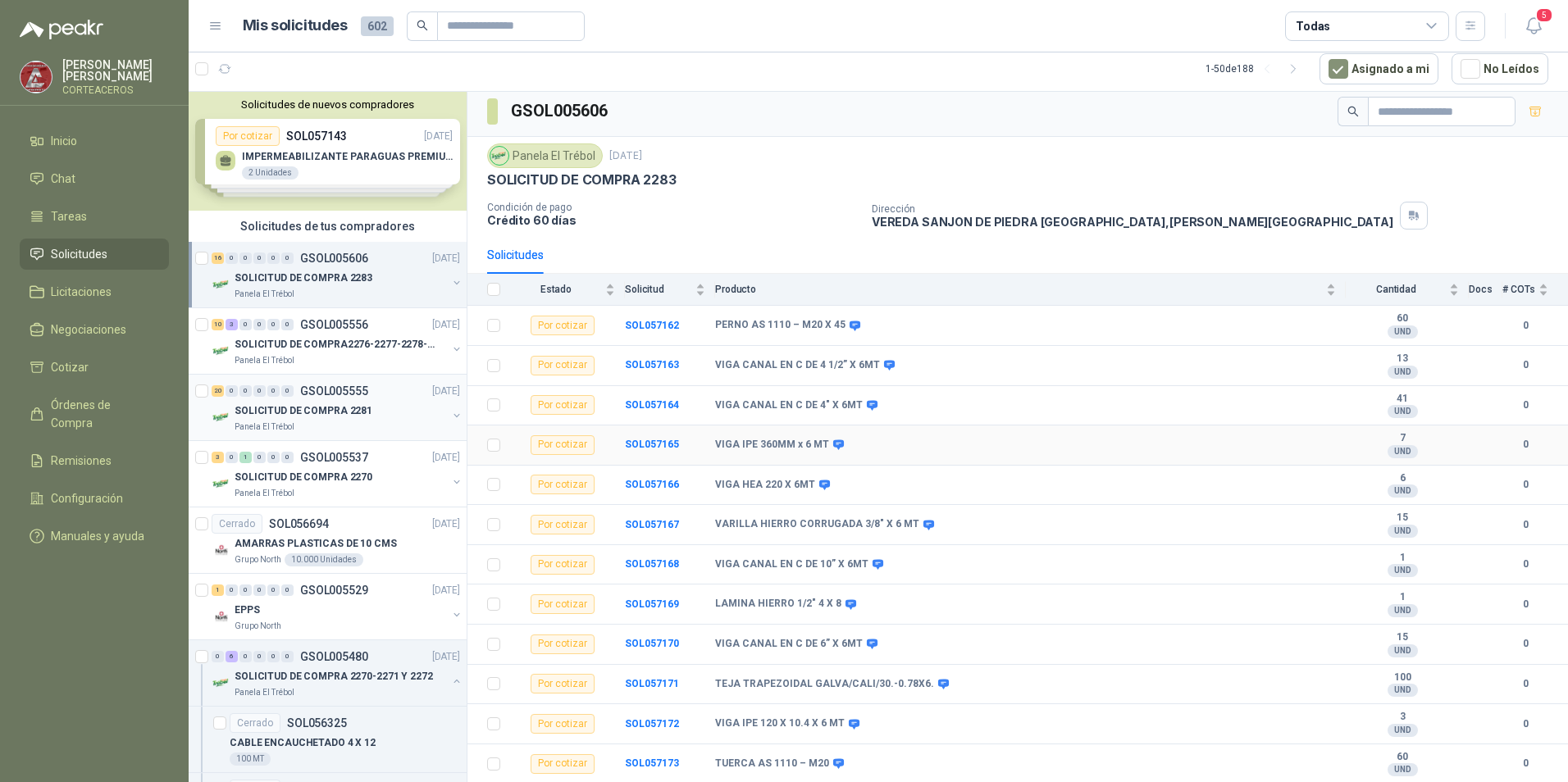
scroll to position [0, 0]
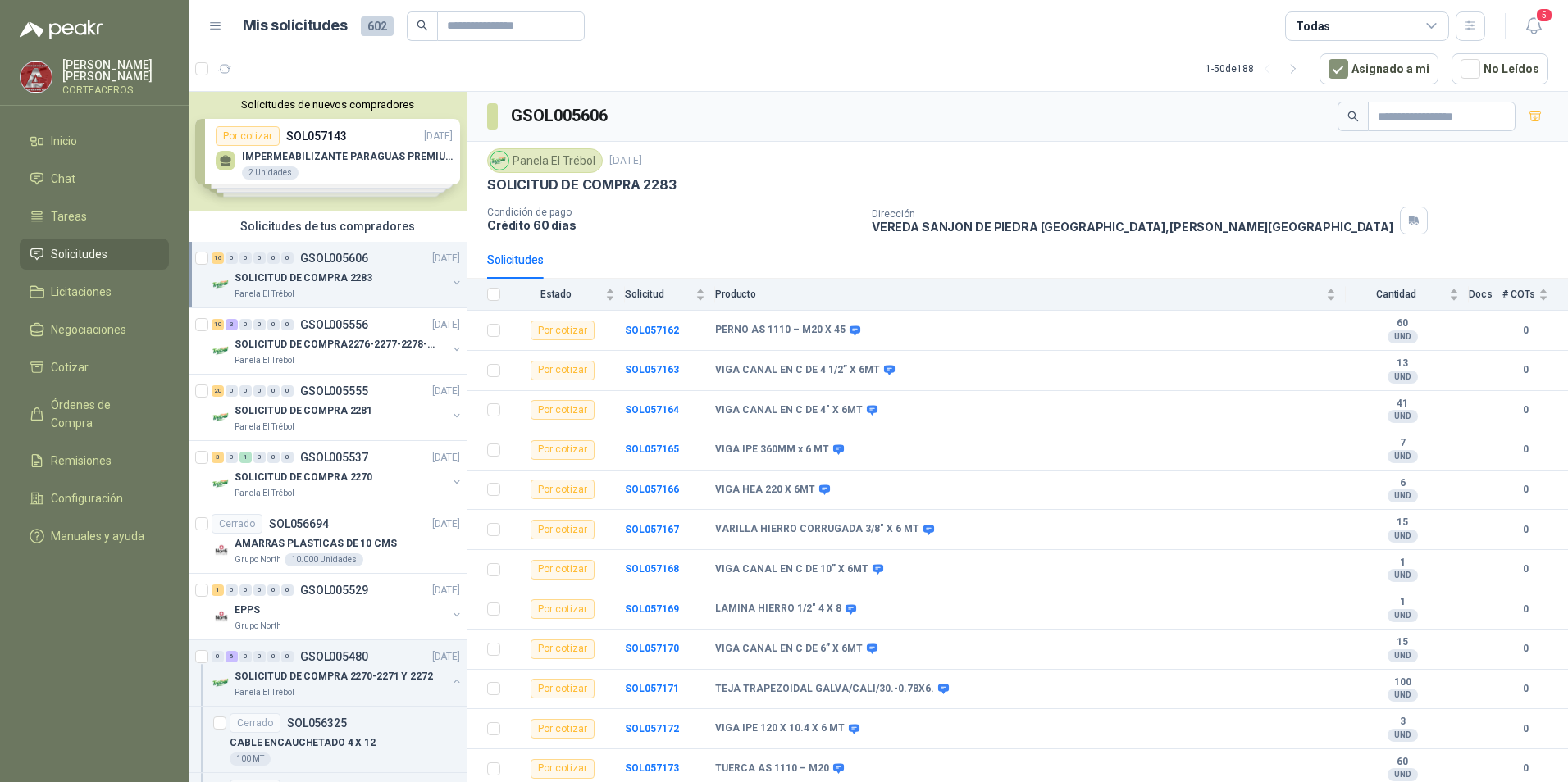
click at [83, 252] on span "Solicitudes" at bounding box center [79, 253] width 57 height 18
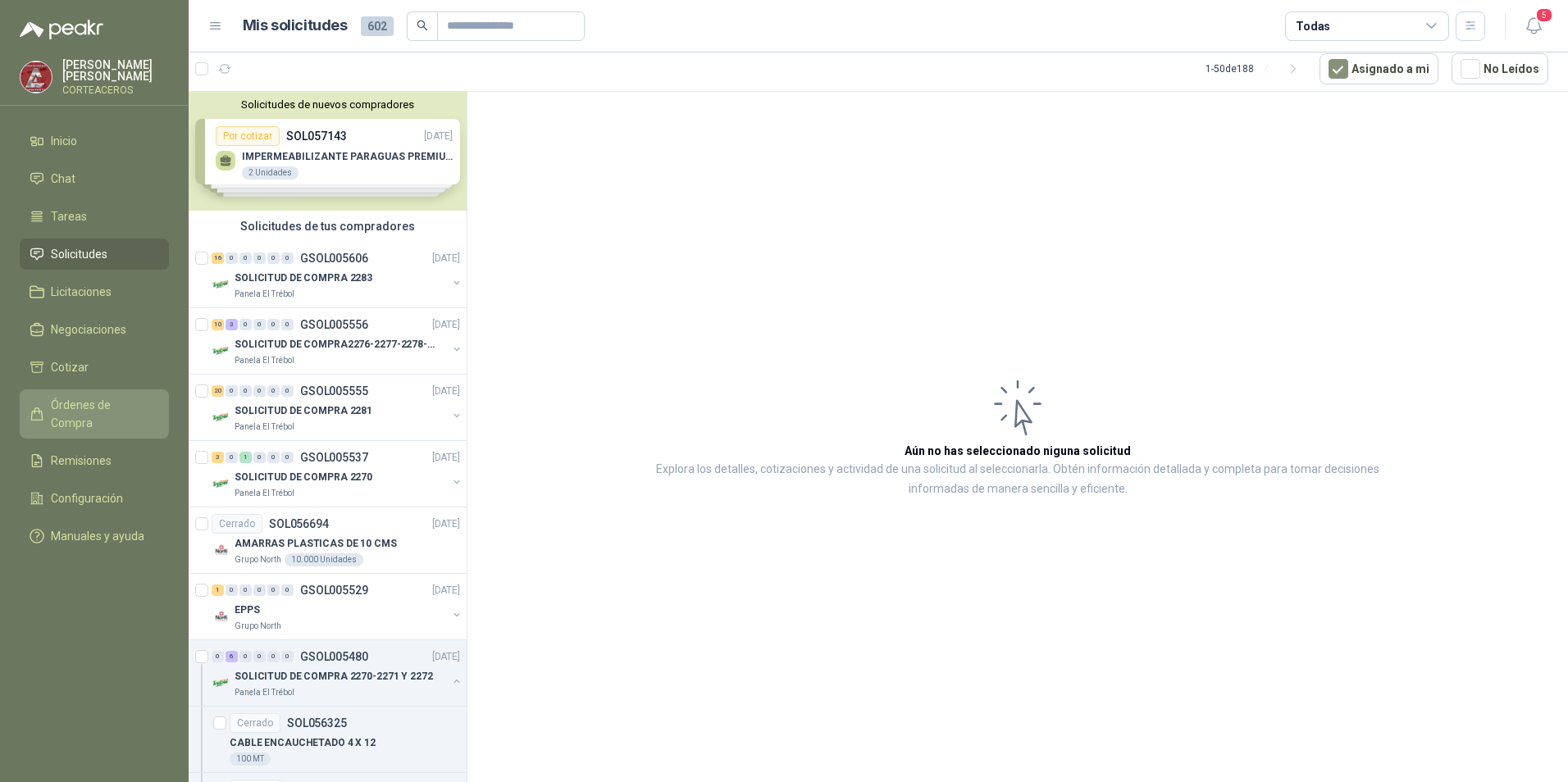
click at [116, 408] on span "Órdenes de Compra" at bounding box center [102, 414] width 102 height 36
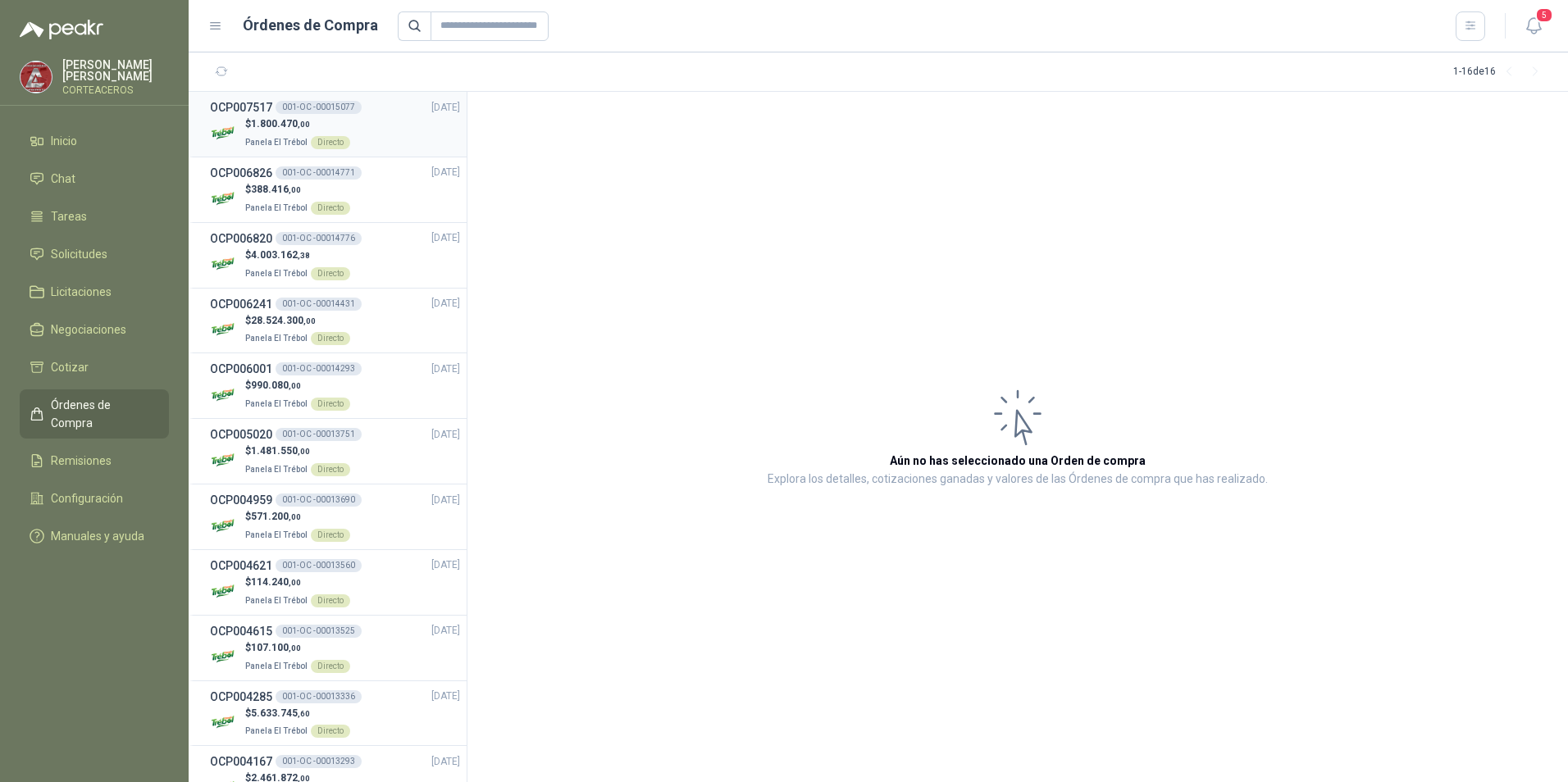
click at [346, 113] on div "001-OC -00015077" at bounding box center [318, 108] width 86 height 13
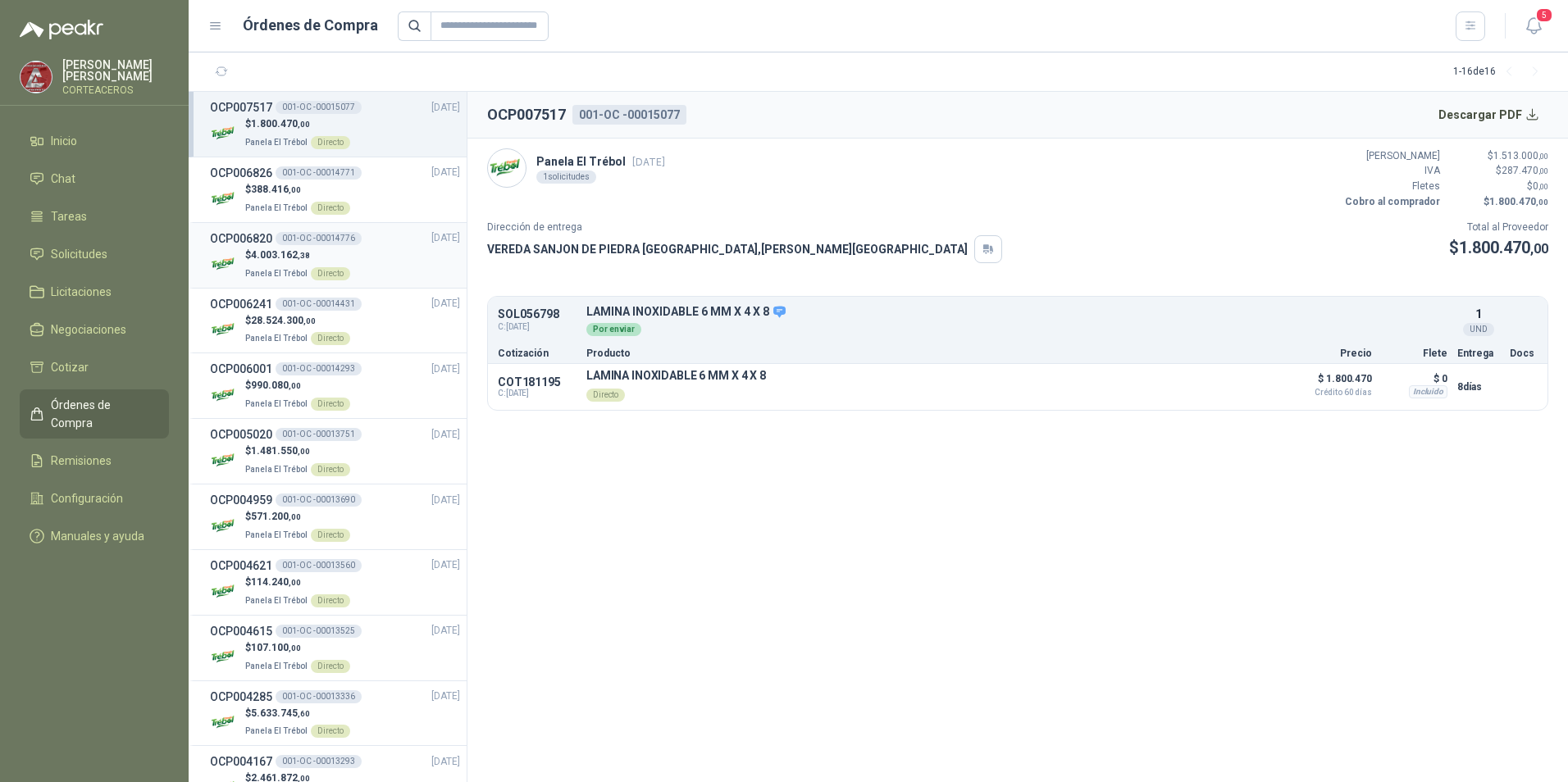
click at [324, 248] on p "$ 4.003.162 ,38" at bounding box center [297, 255] width 105 height 15
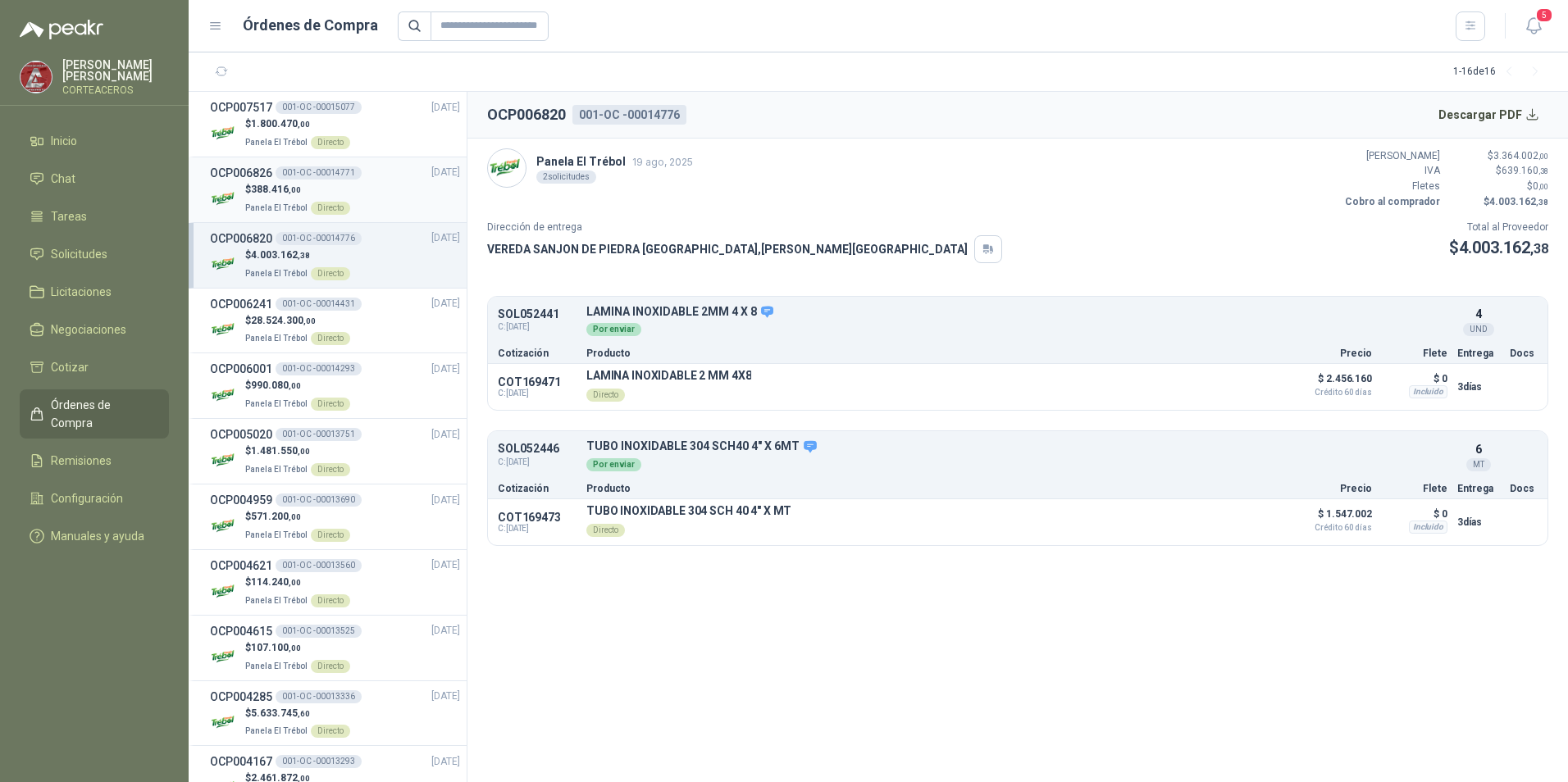
click at [391, 219] on li "OCP006826 001-OC -00014771 [DATE] $ 388.416 ,00 Panela El Trébol Directo" at bounding box center [327, 190] width 278 height 65
click at [403, 209] on div "$ 388.416 ,00 Panela El Trébol Directo" at bounding box center [335, 200] width 251 height 34
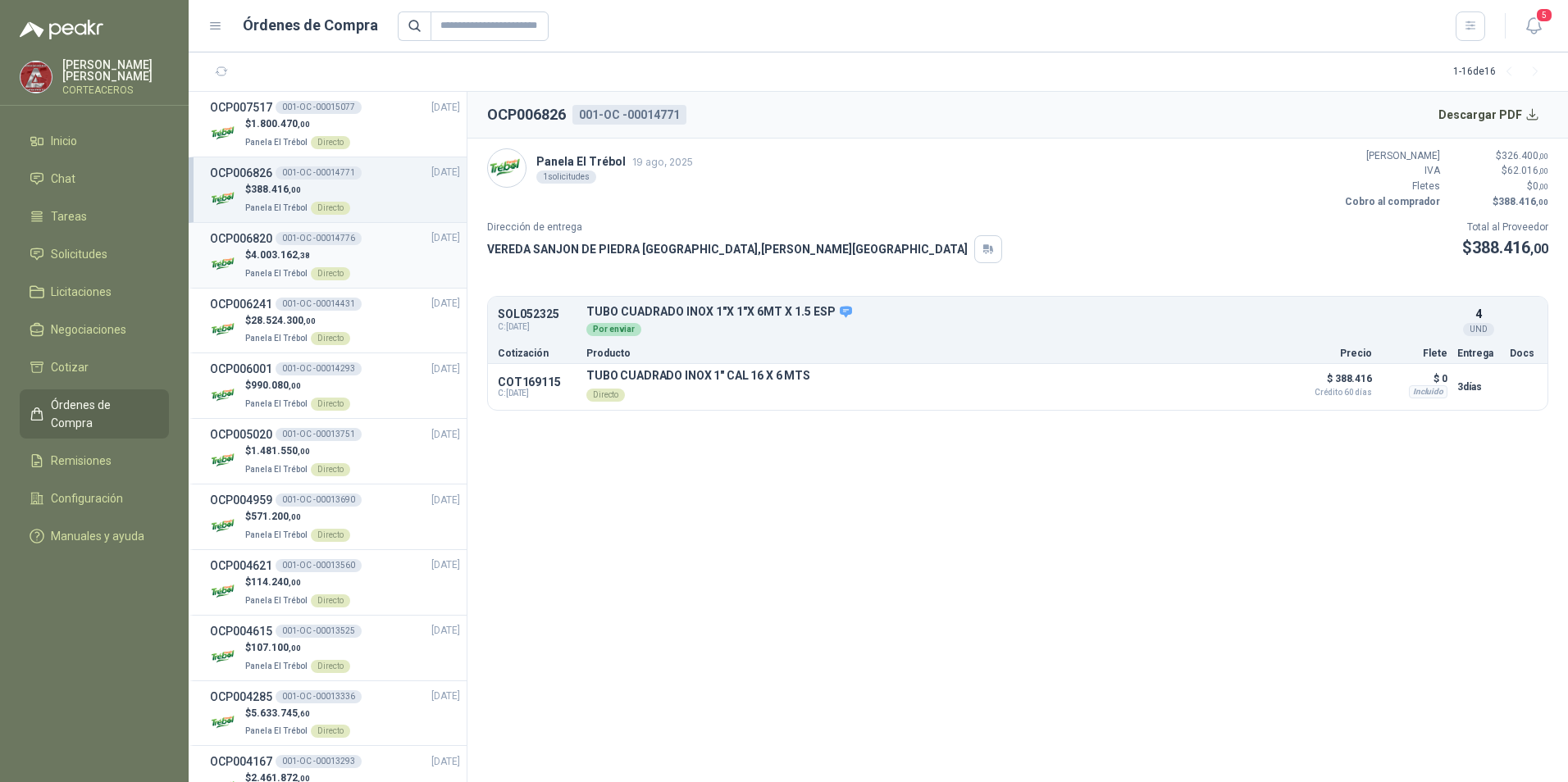
click at [349, 255] on div "$ 4.003.162 ,38 Panela El Trébol Directo" at bounding box center [335, 265] width 251 height 34
